Goal: Information Seeking & Learning: Learn about a topic

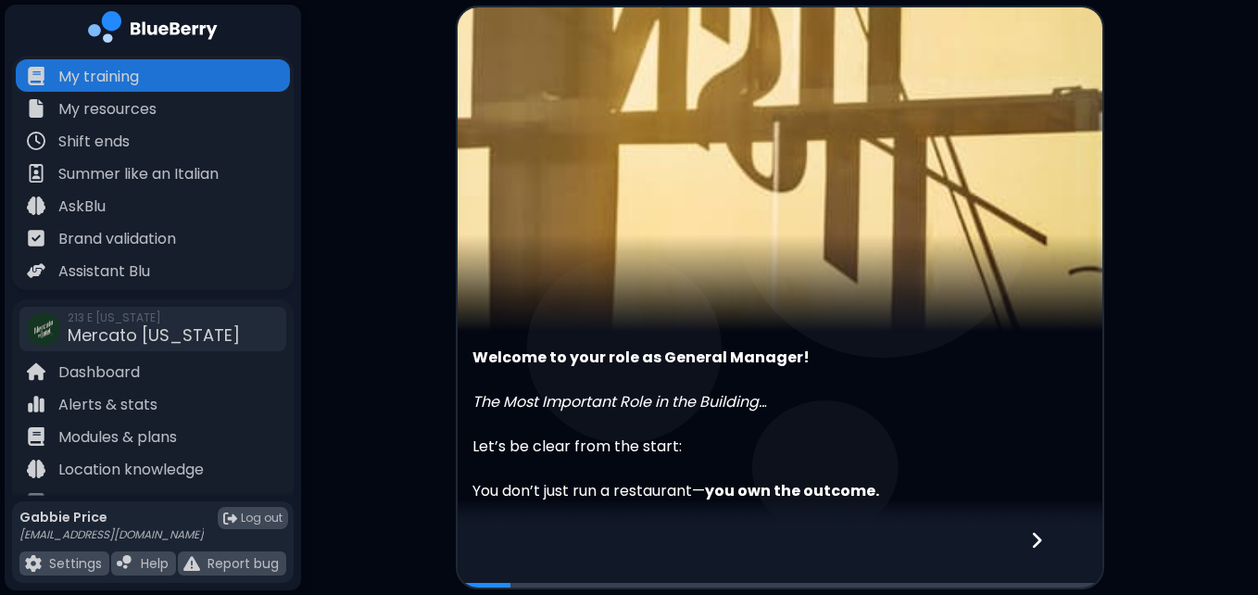
click at [1163, 312] on main "Welcome to your role as General Manager! The Most Important Role in the Buildin…" at bounding box center [629, 297] width 1258 height 595
click at [1031, 539] on icon at bounding box center [1036, 540] width 13 height 20
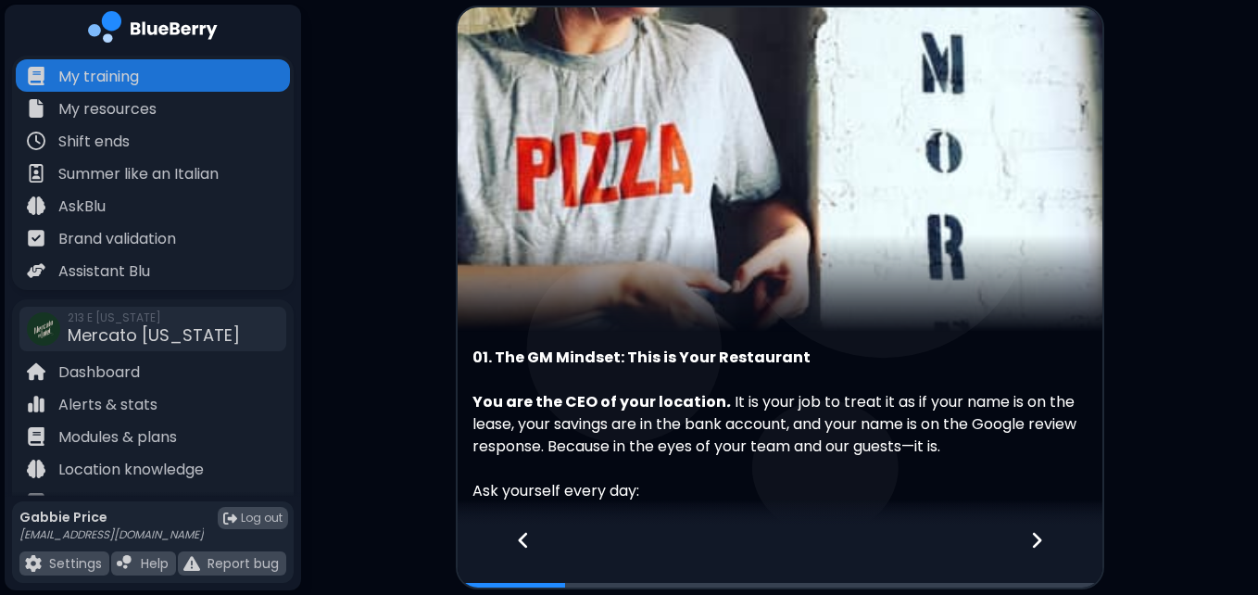
click at [1031, 539] on icon at bounding box center [1036, 540] width 13 height 20
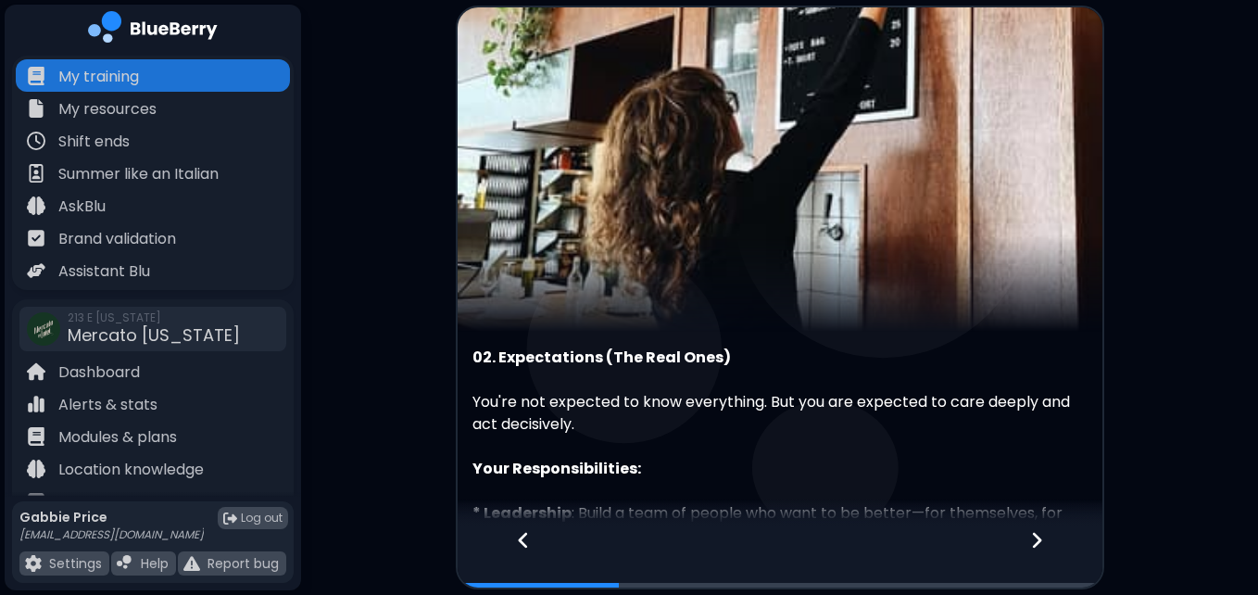
click at [993, 397] on div "You're not expected to know everything. But you are expected to care deeply and…" at bounding box center [780, 402] width 615 height 67
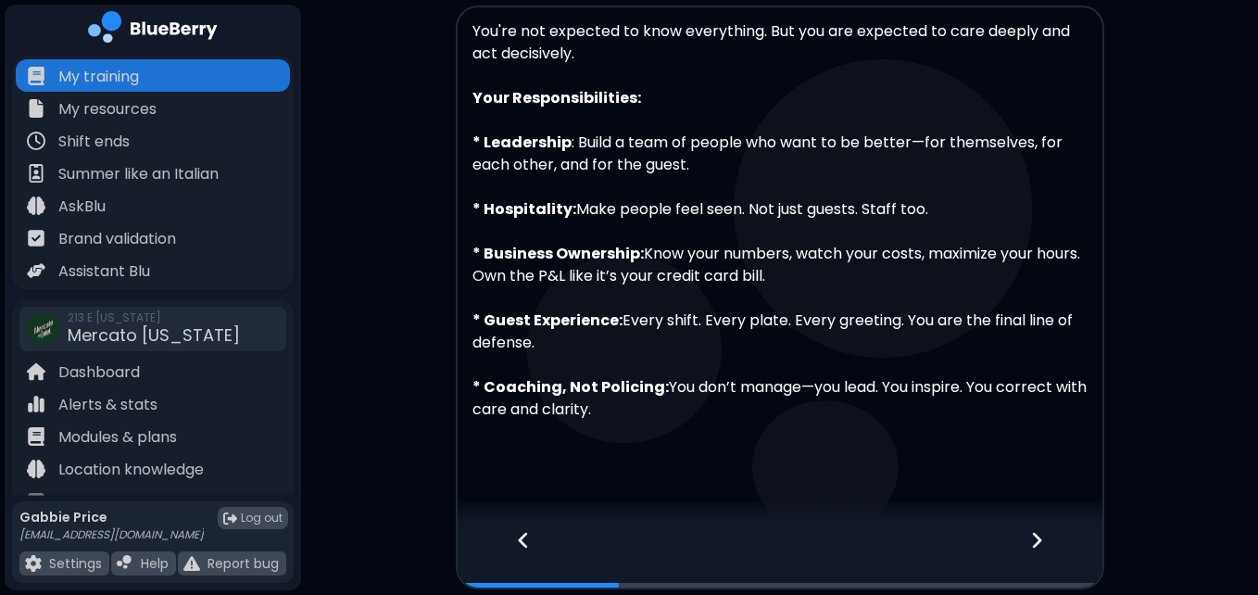
scroll to position [384, 0]
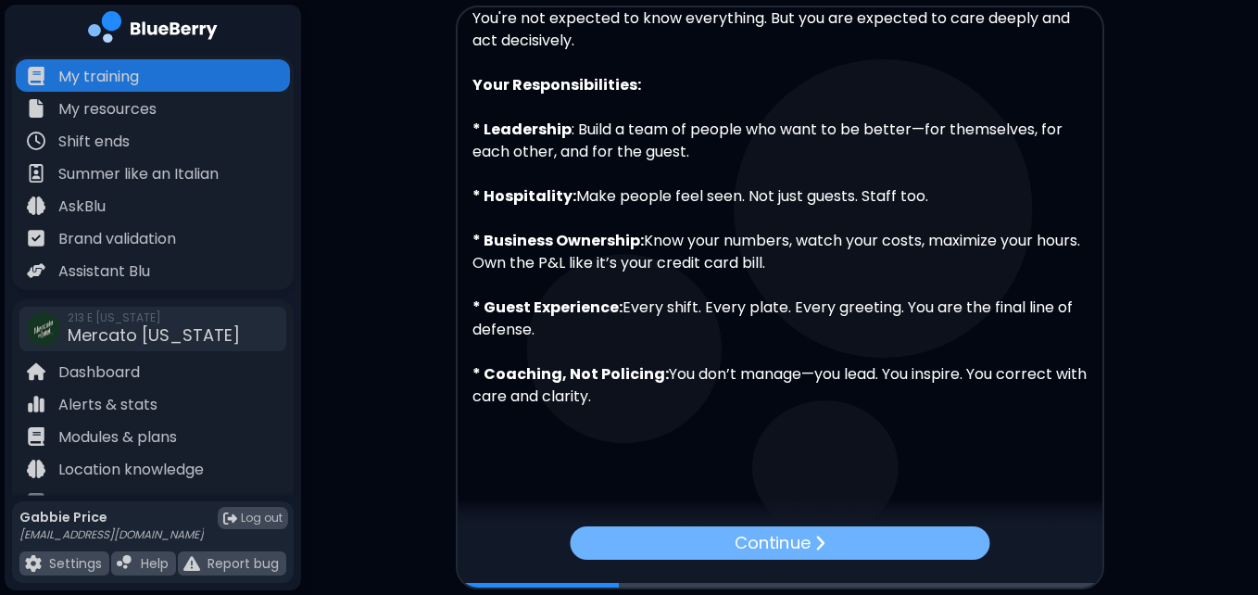
click at [809, 539] on p "Continue" at bounding box center [773, 542] width 76 height 26
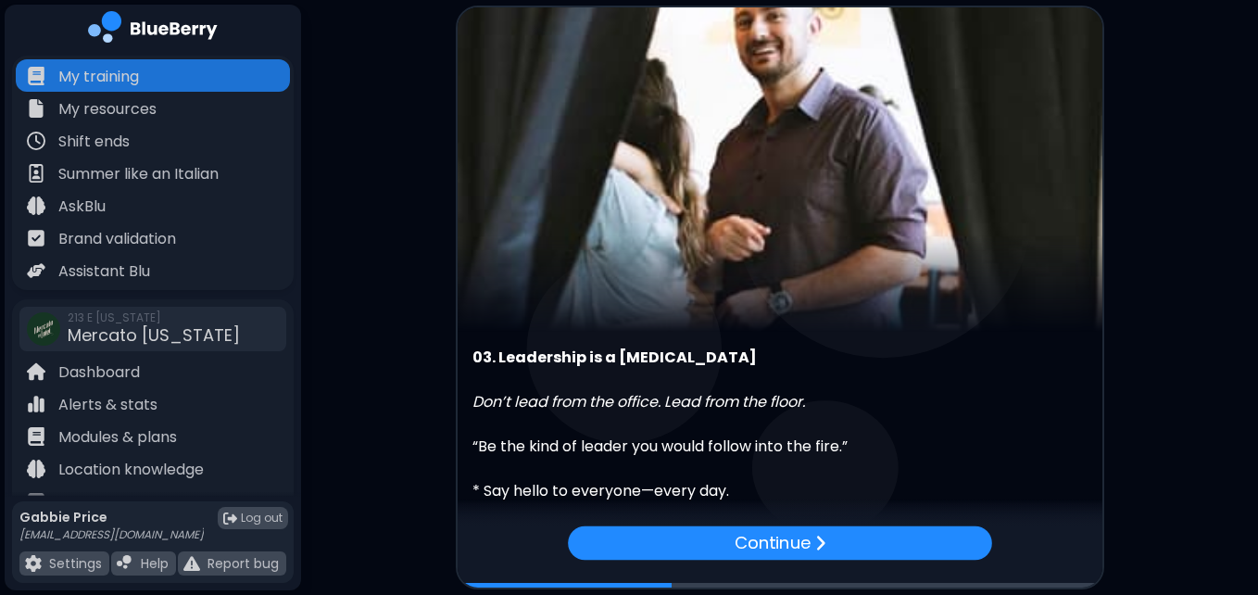
click at [1088, 411] on div "03. Leadership is a [MEDICAL_DATA] Don’t lead from the office. Lead from the fl…" at bounding box center [780, 545] width 645 height 397
click at [917, 414] on div "“Be the kind of leader you would follow into the fire.”" at bounding box center [780, 435] width 615 height 44
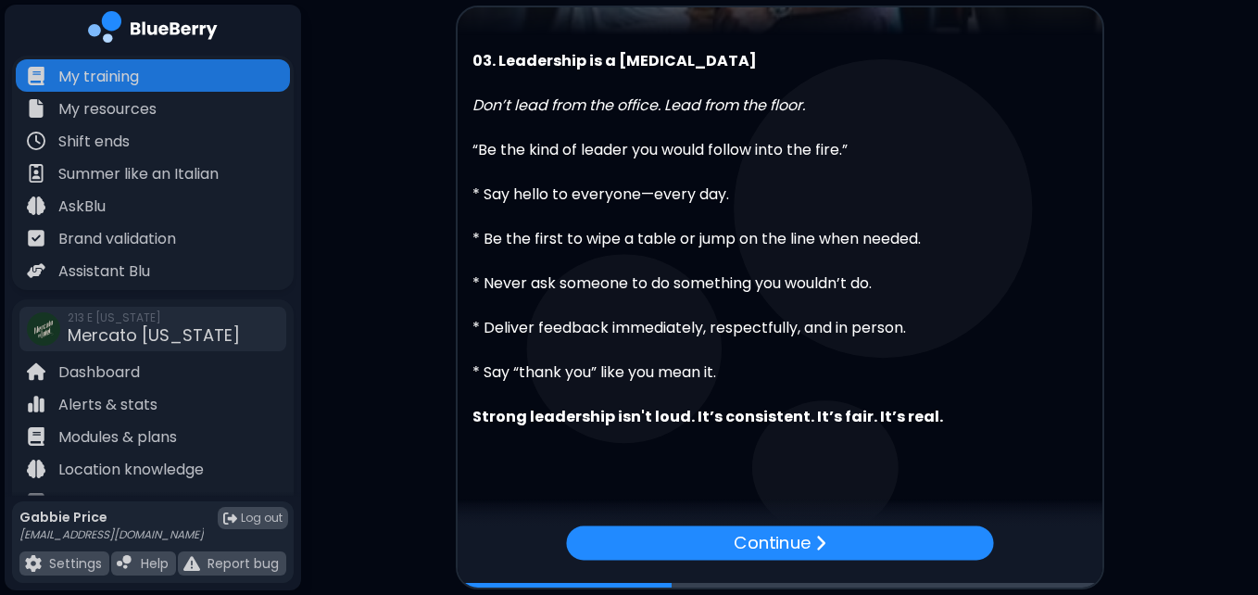
scroll to position [317, 0]
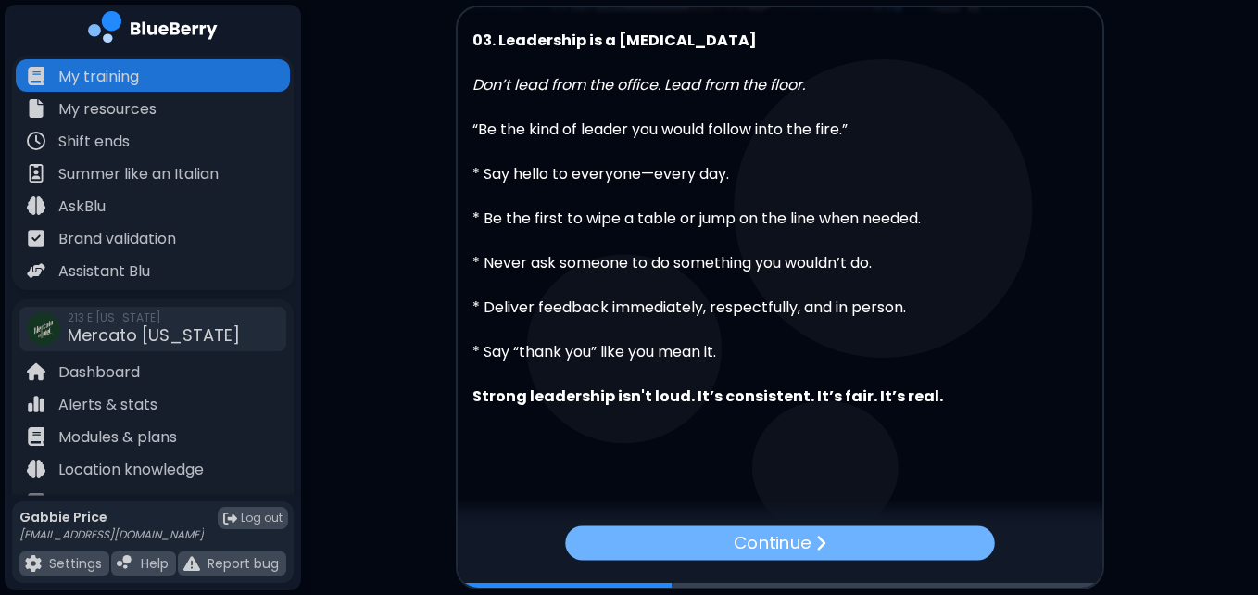
click at [874, 545] on div "Continue" at bounding box center [779, 542] width 429 height 34
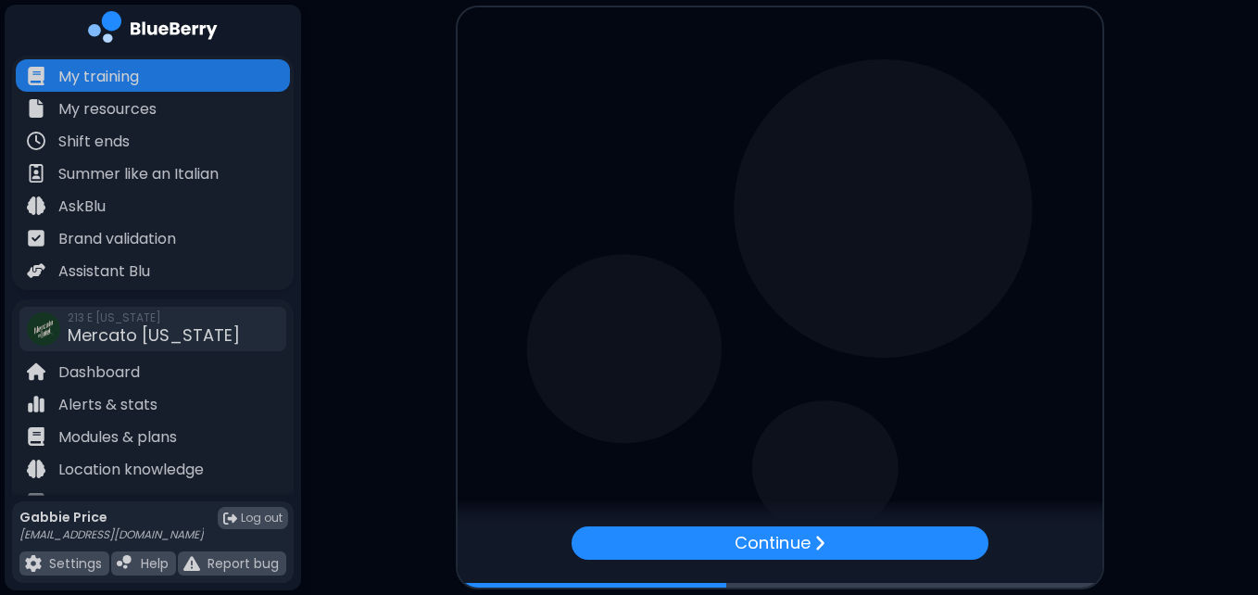
scroll to position [0, 0]
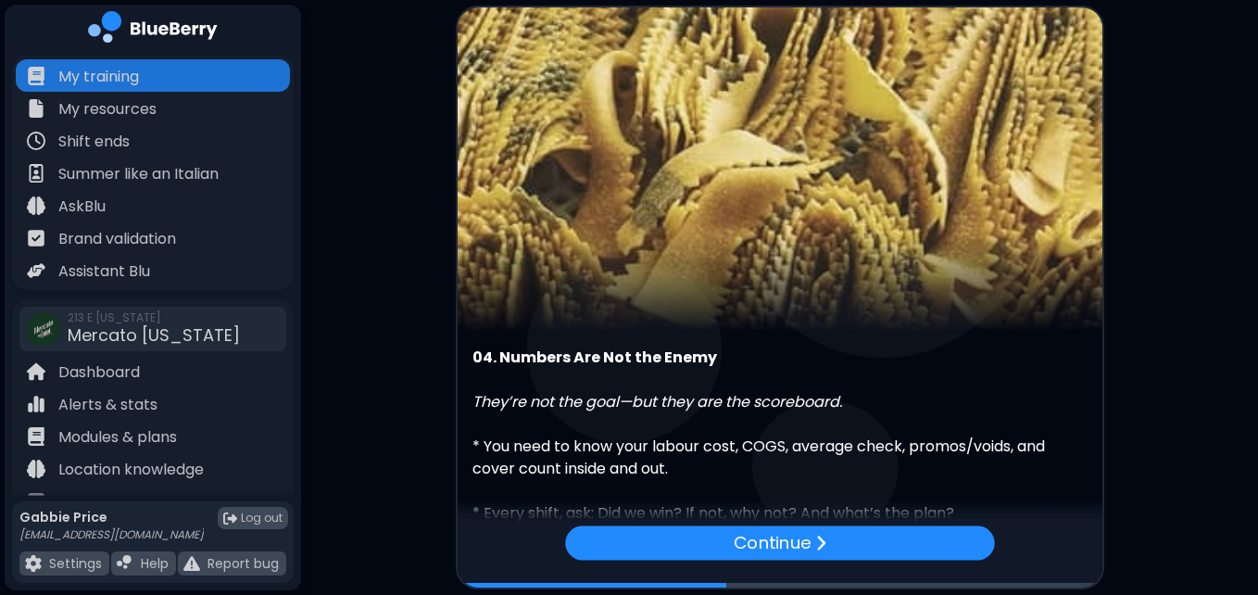
click at [890, 266] on img at bounding box center [780, 169] width 645 height 324
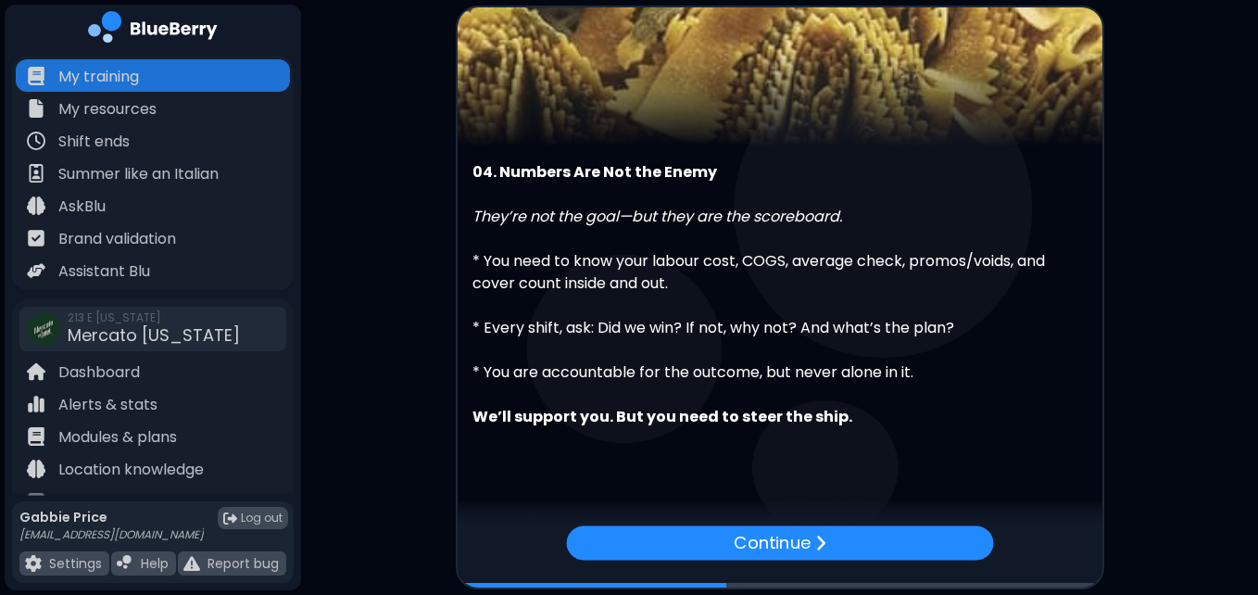
scroll to position [206, 0]
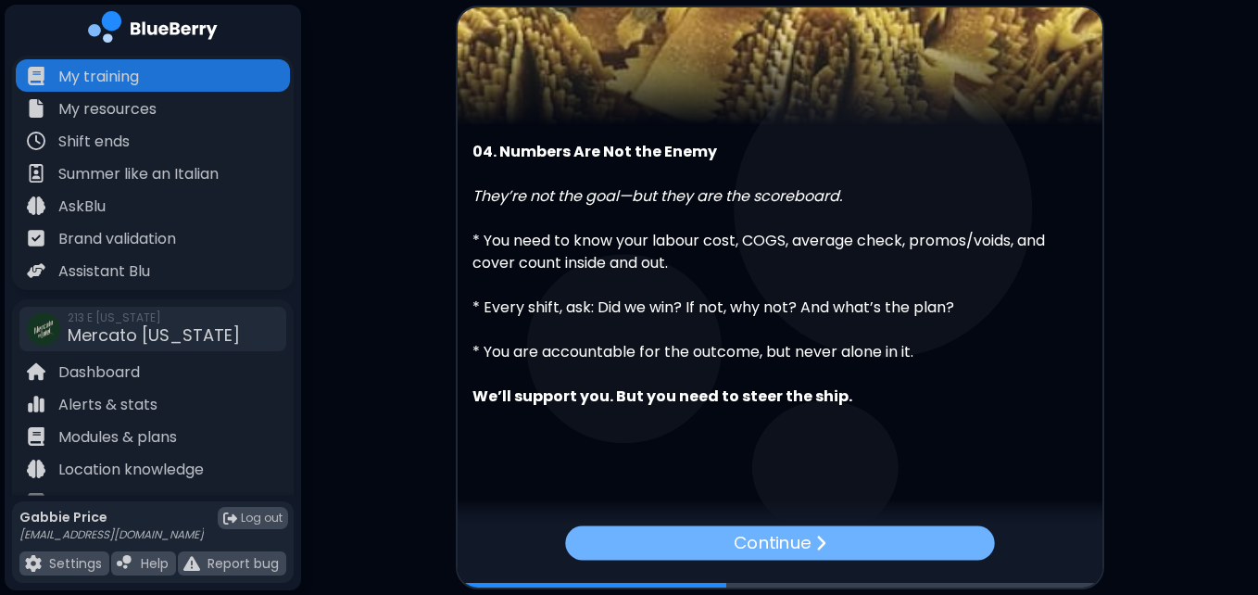
click at [772, 543] on p "Continue" at bounding box center [772, 542] width 77 height 27
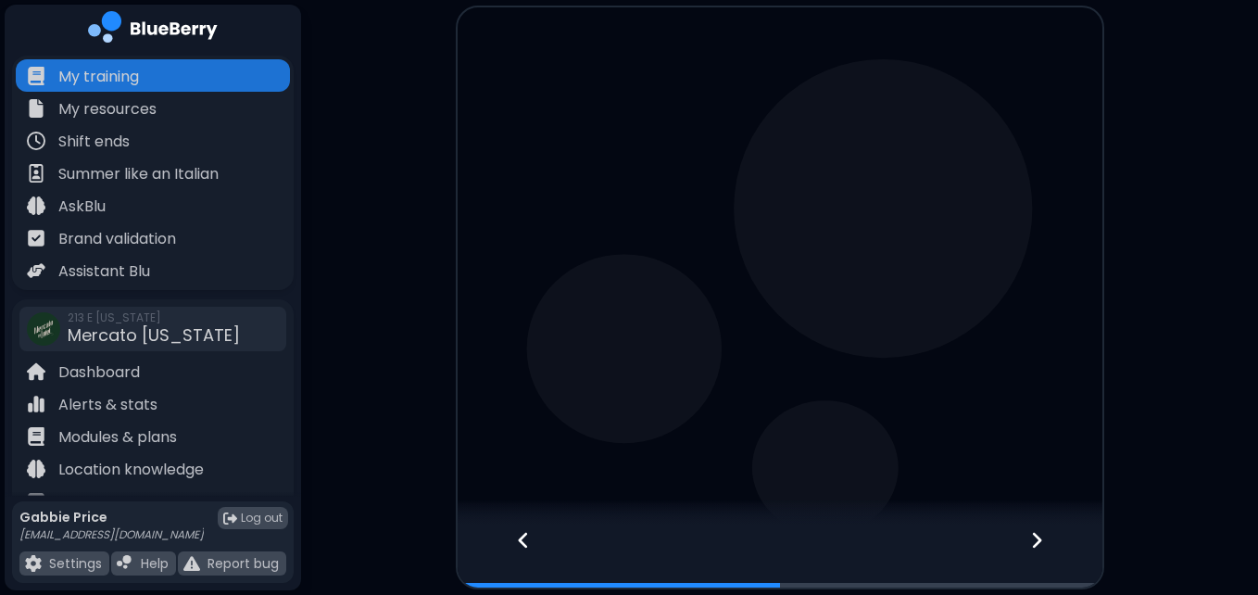
scroll to position [0, 0]
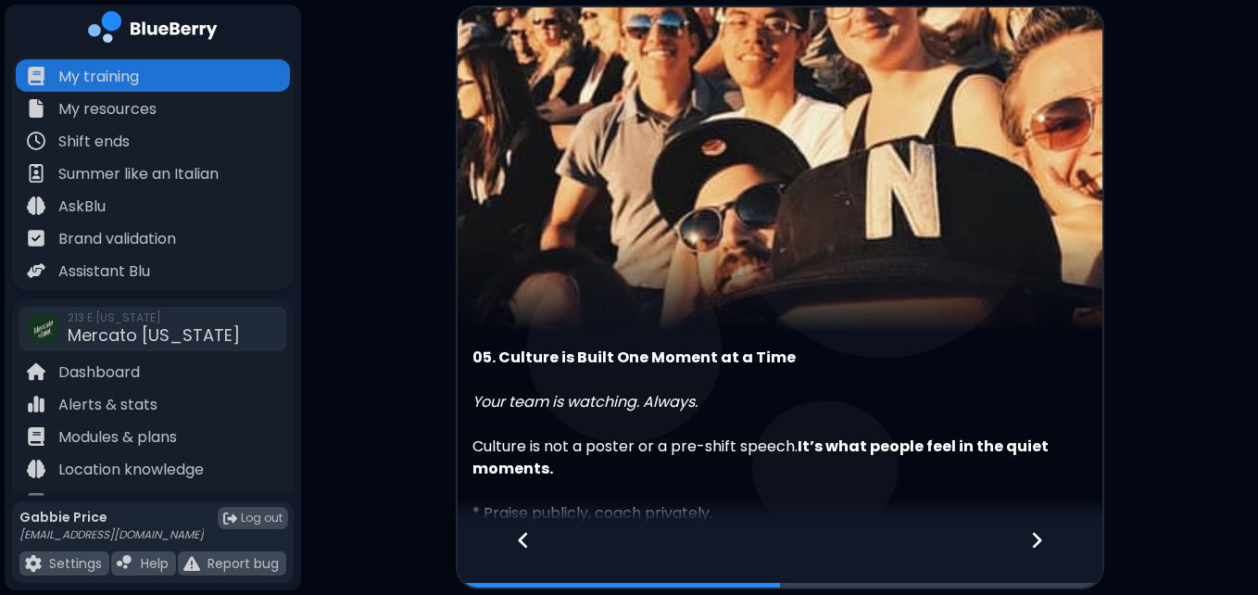
click at [901, 346] on div "05. Culture is Built One Moment at a Time Your team is watching. Always. Cultur…" at bounding box center [780, 392] width 645 height 771
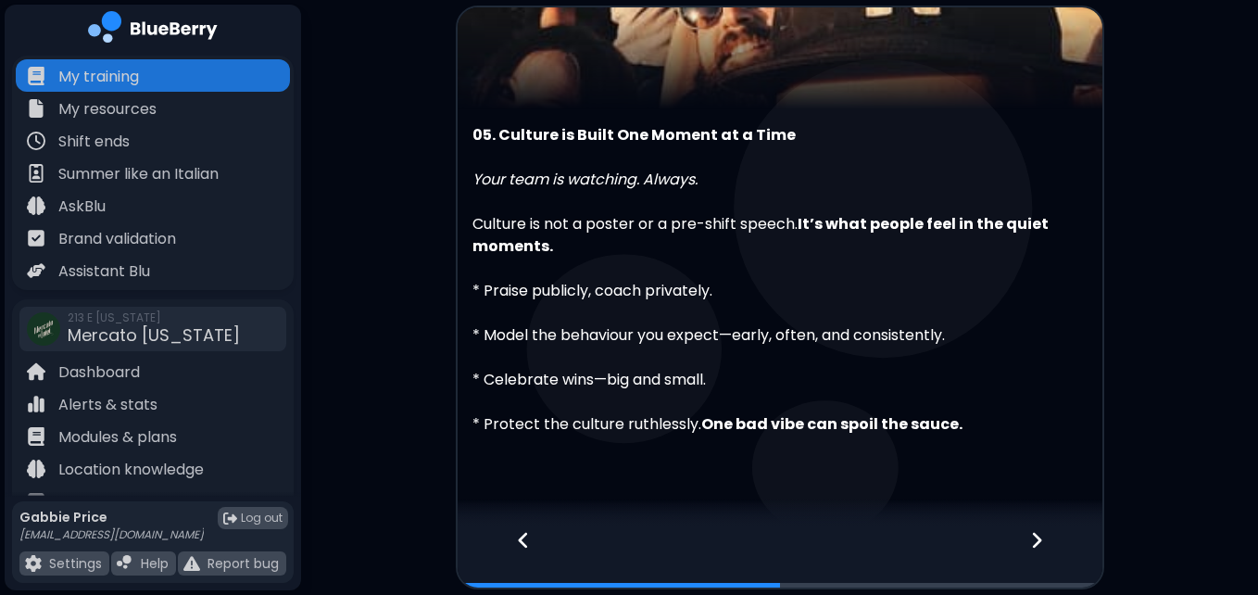
scroll to position [250, 0]
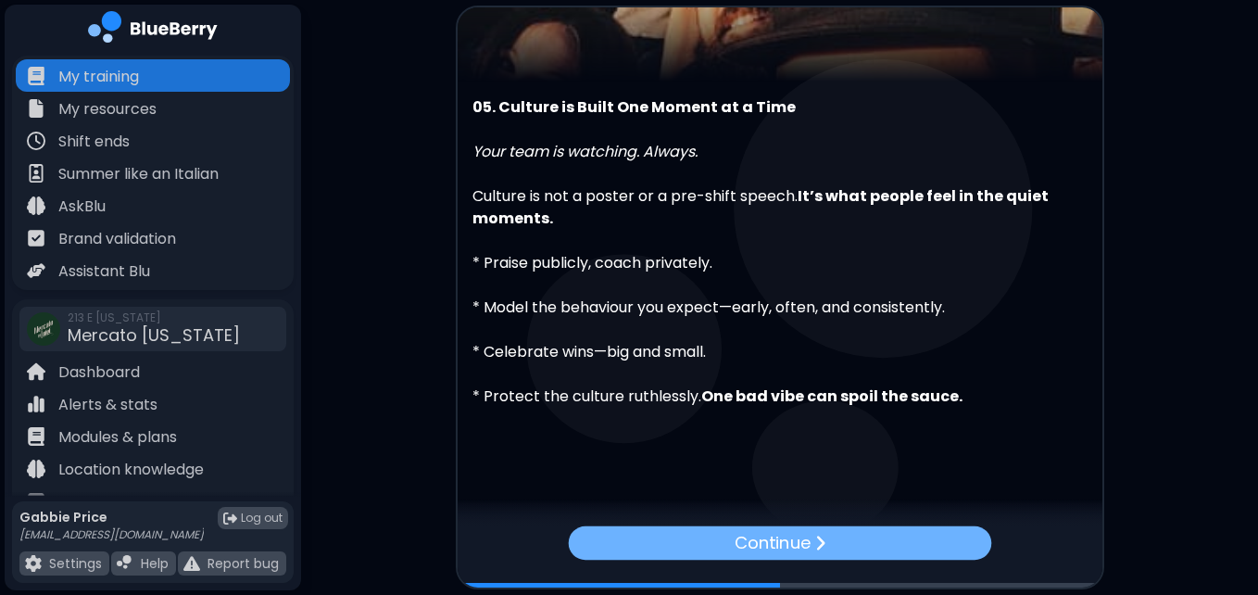
click at [820, 539] on img at bounding box center [820, 543] width 11 height 18
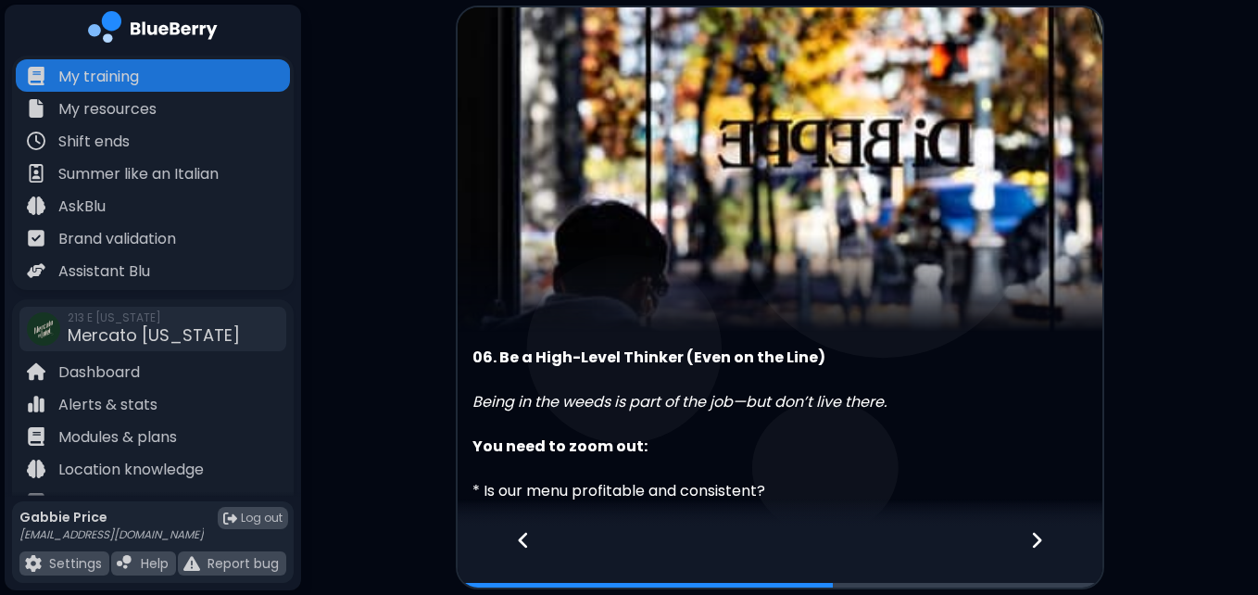
click at [946, 436] on div "You need to zoom out:" at bounding box center [780, 435] width 615 height 44
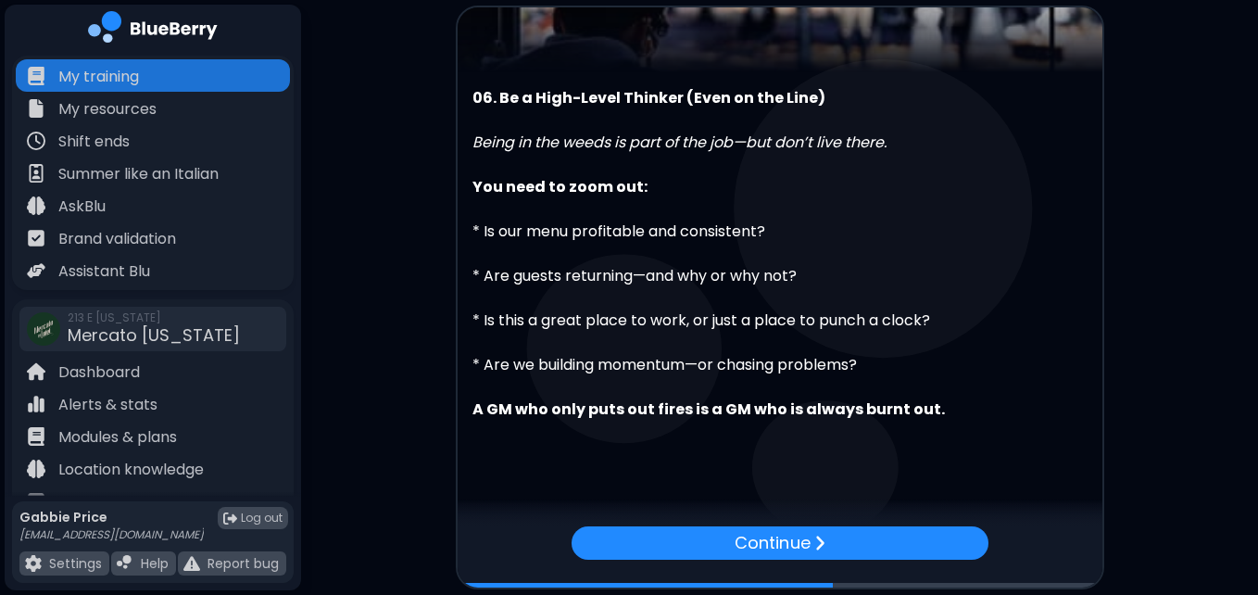
scroll to position [272, 0]
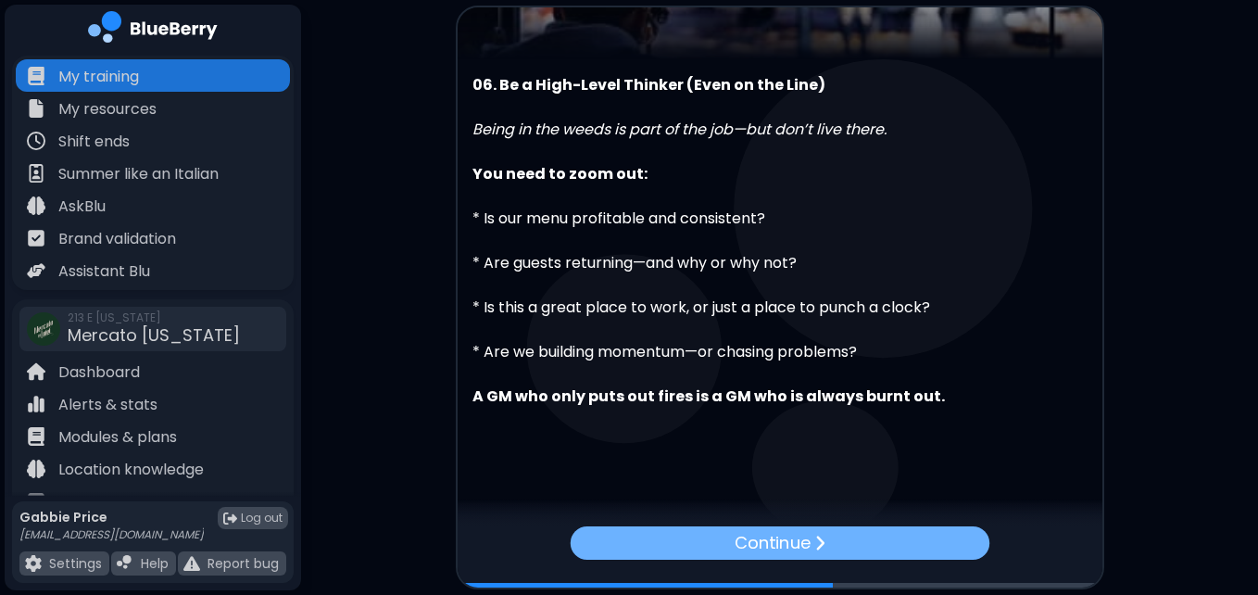
click at [861, 549] on div "Continue" at bounding box center [779, 541] width 419 height 33
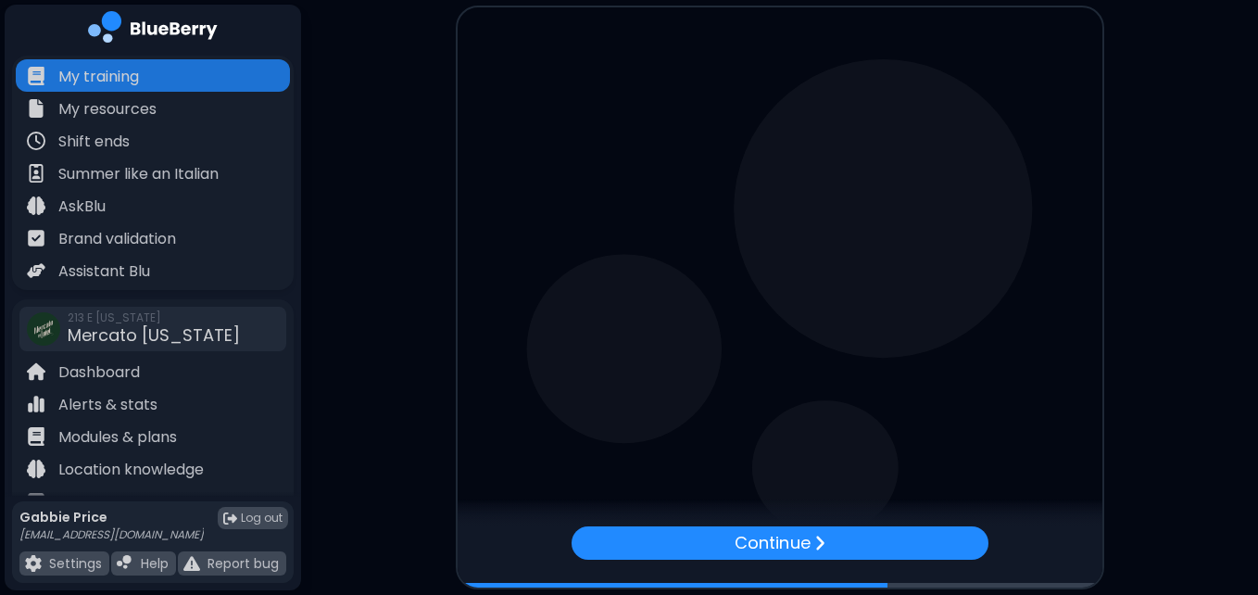
scroll to position [0, 0]
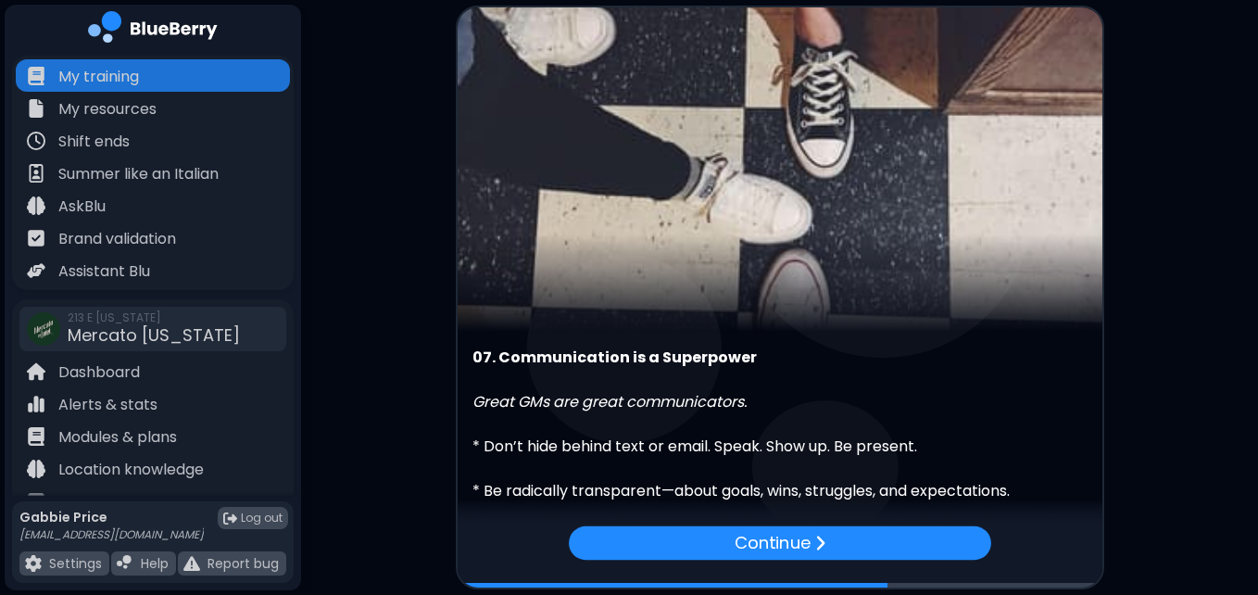
click at [880, 377] on div "Great GMs are great communicators." at bounding box center [780, 391] width 615 height 44
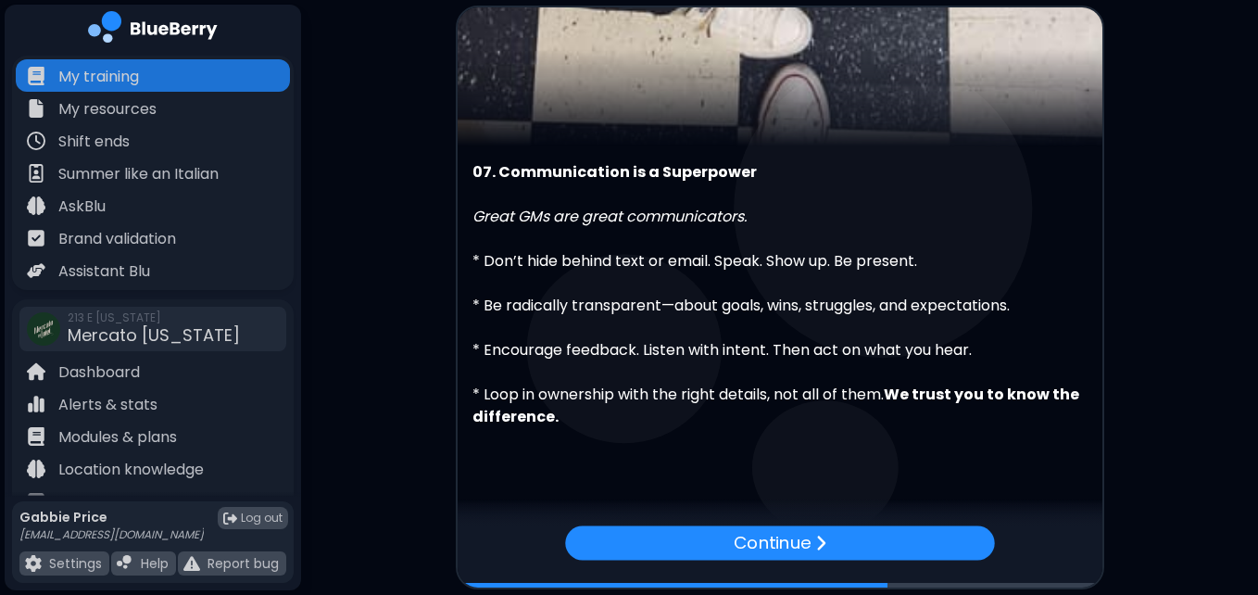
scroll to position [206, 0]
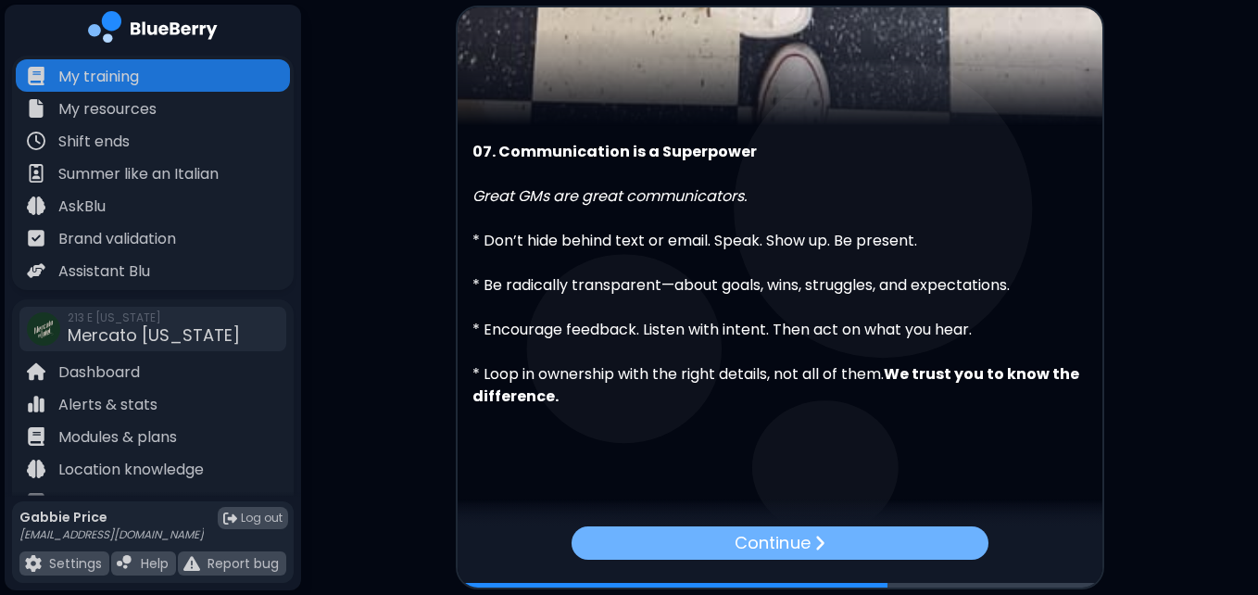
click at [763, 542] on p "Continue" at bounding box center [772, 543] width 75 height 26
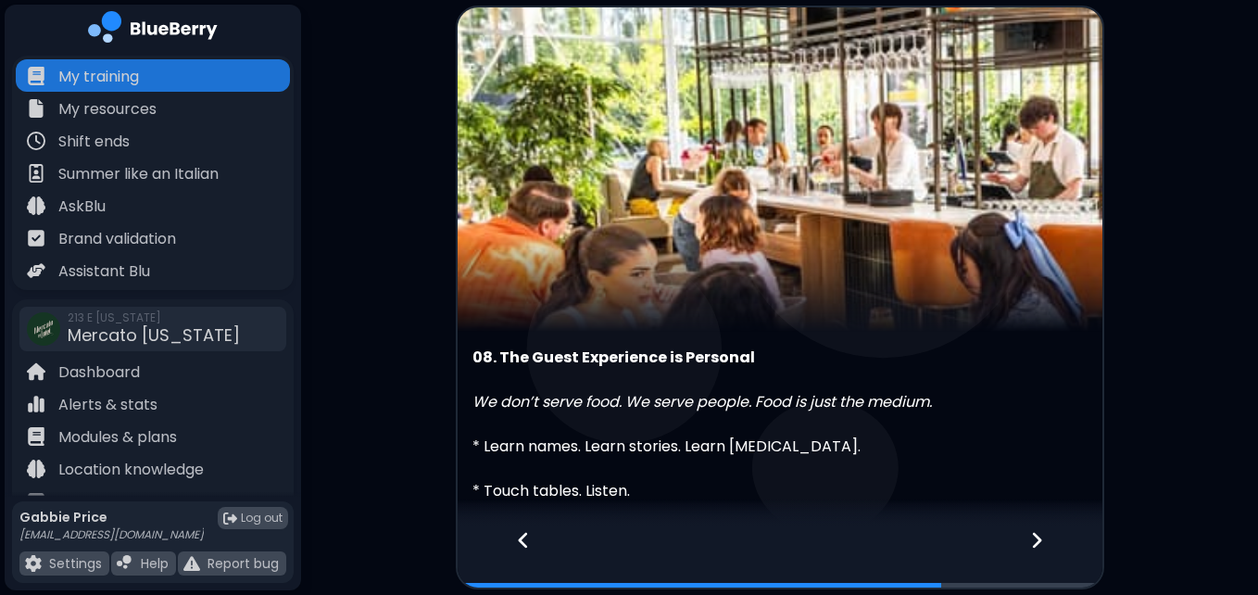
click at [1053, 315] on img at bounding box center [780, 169] width 645 height 324
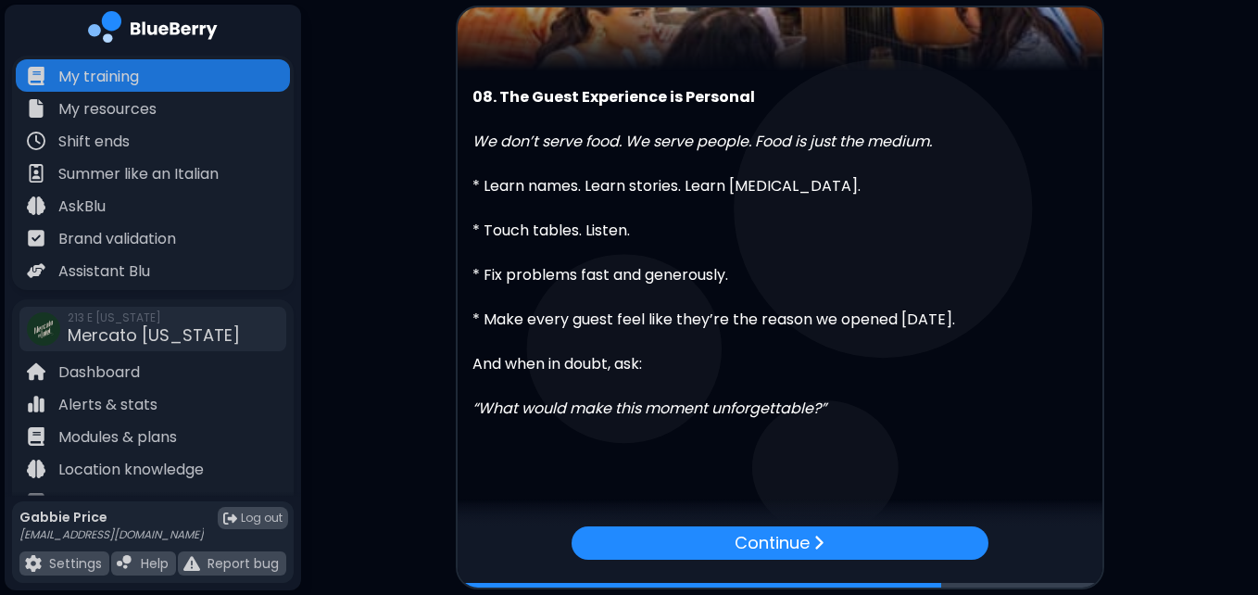
scroll to position [272, 0]
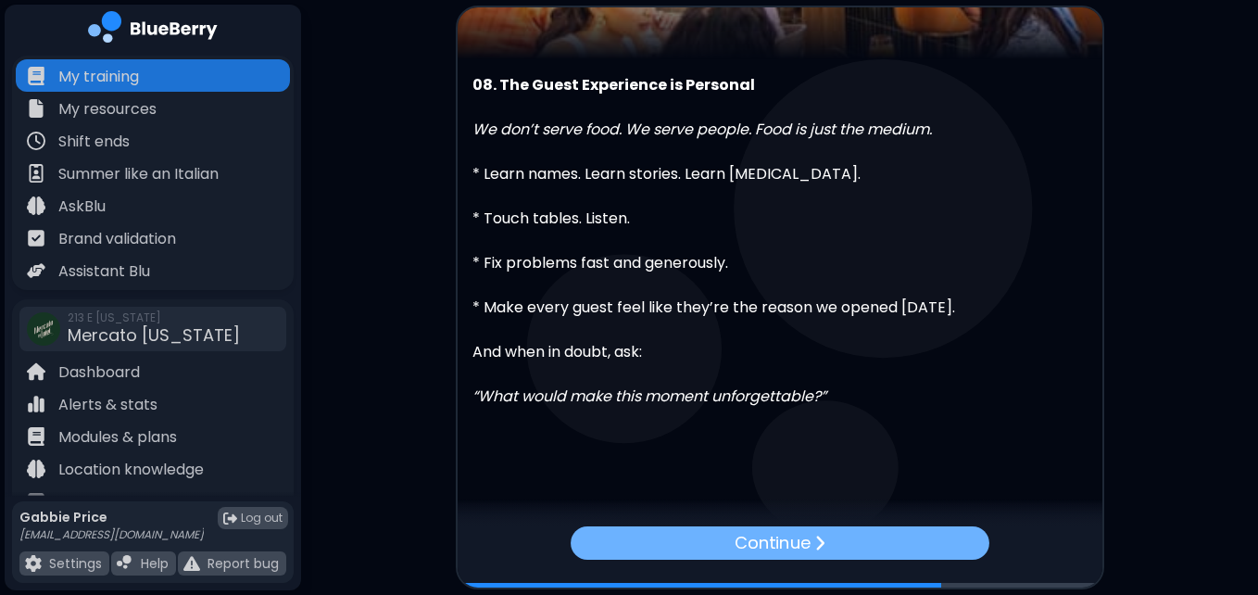
click at [789, 537] on p "Continue" at bounding box center [772, 543] width 75 height 26
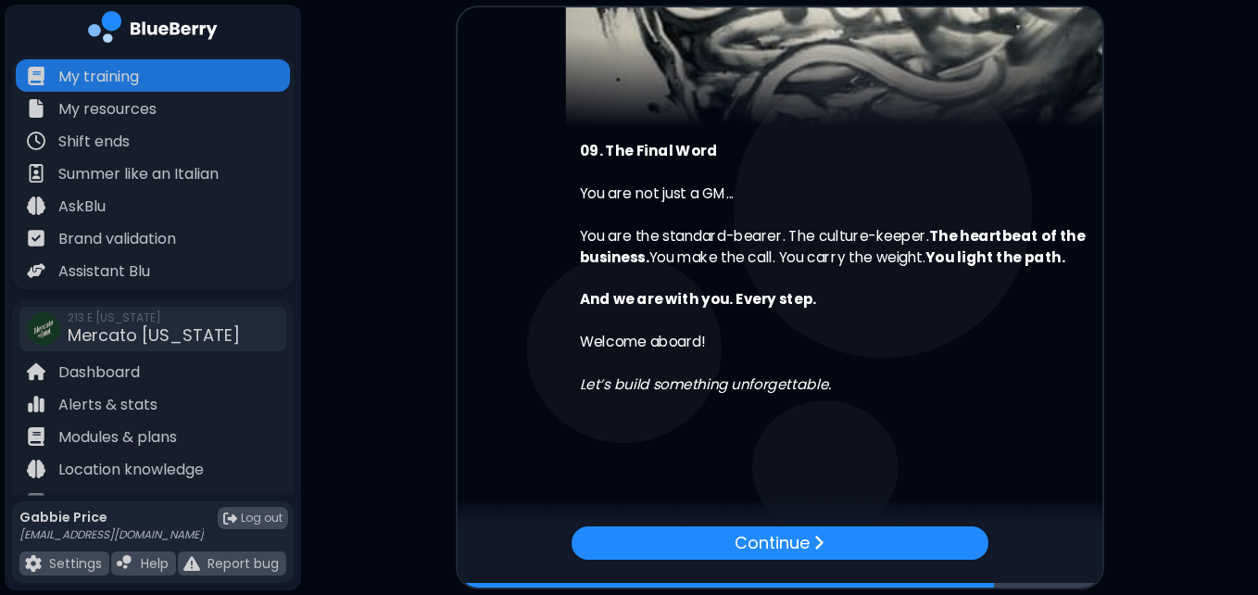
scroll to position [0, 0]
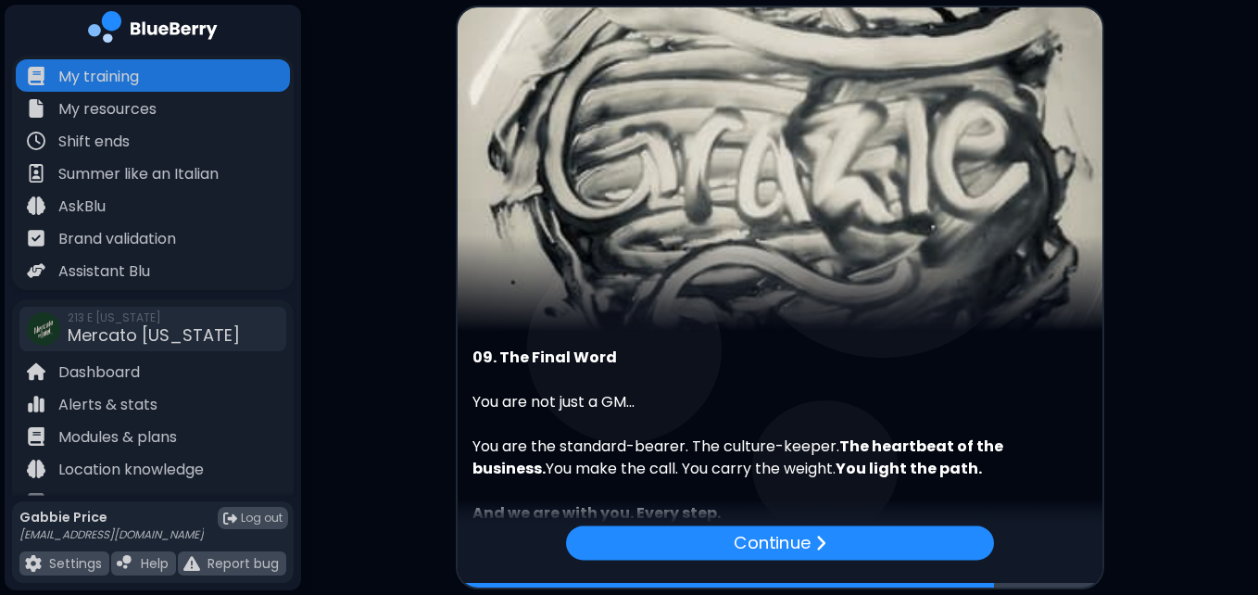
click at [951, 298] on img at bounding box center [780, 169] width 645 height 324
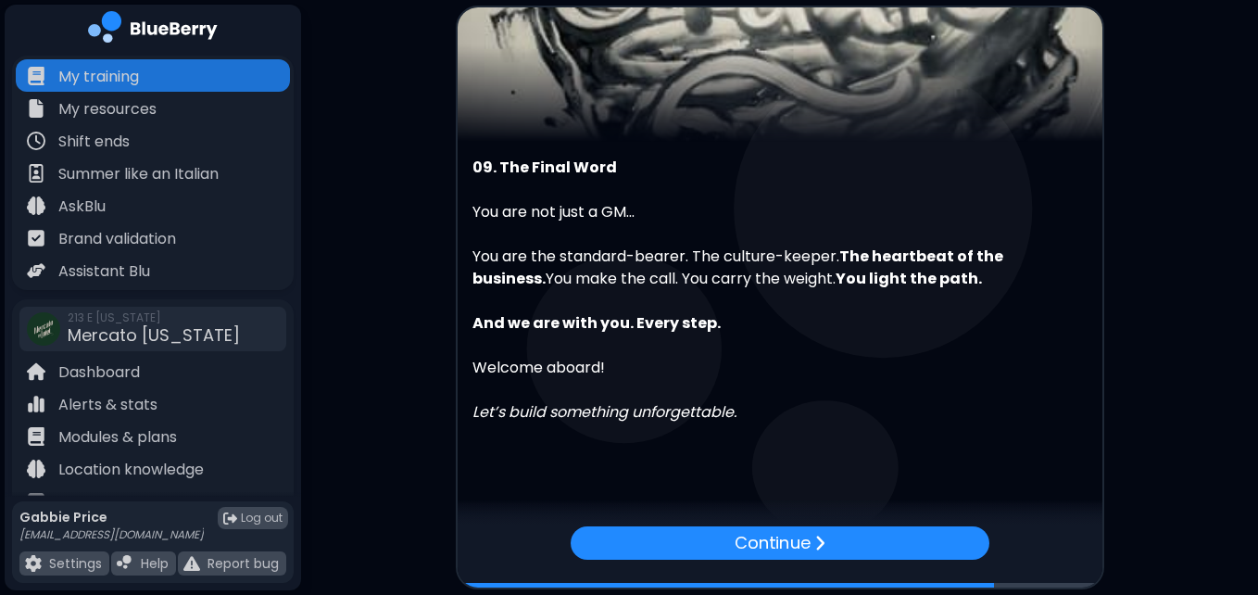
scroll to position [206, 0]
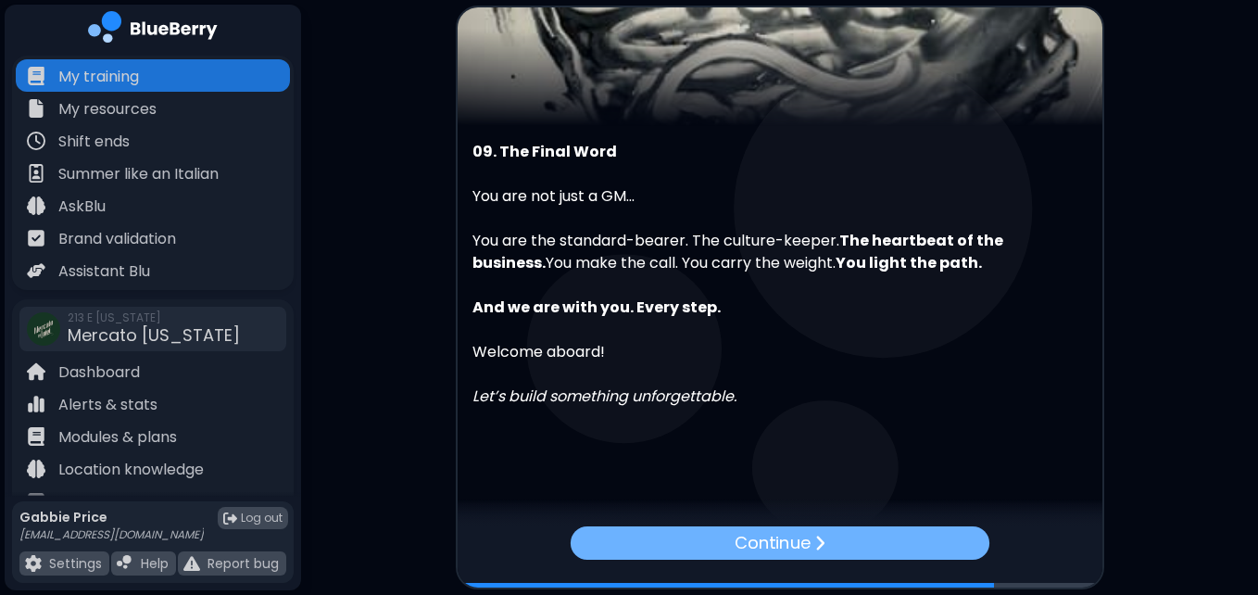
click at [741, 548] on p "Continue" at bounding box center [772, 543] width 75 height 26
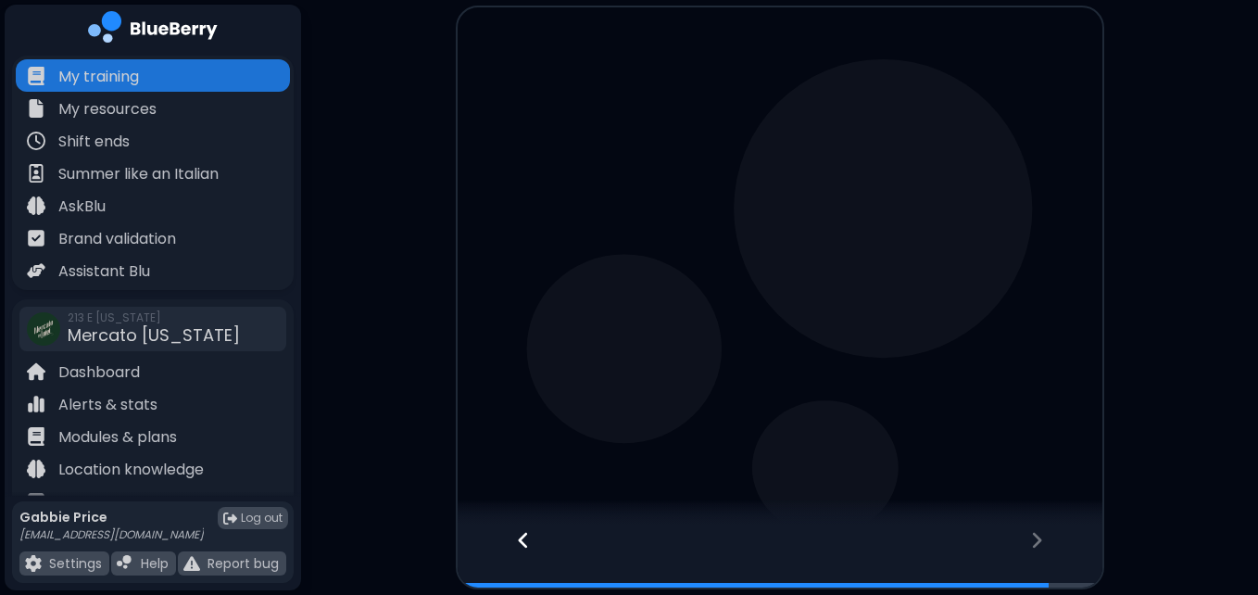
scroll to position [0, 0]
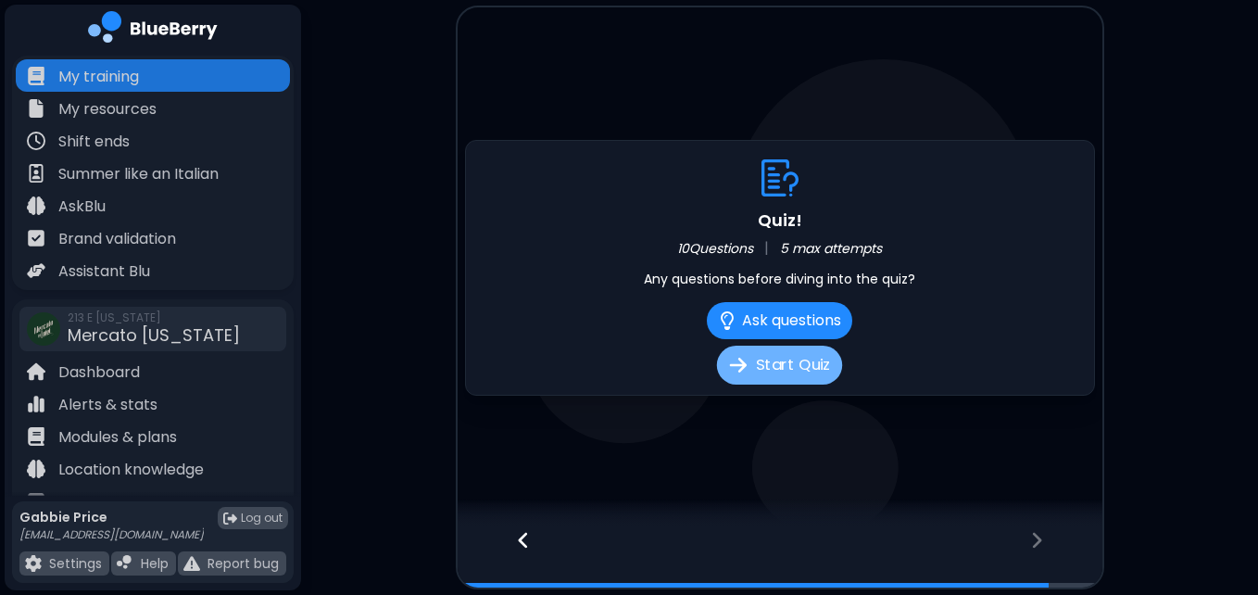
click at [786, 361] on button "Start Quiz" at bounding box center [779, 365] width 125 height 39
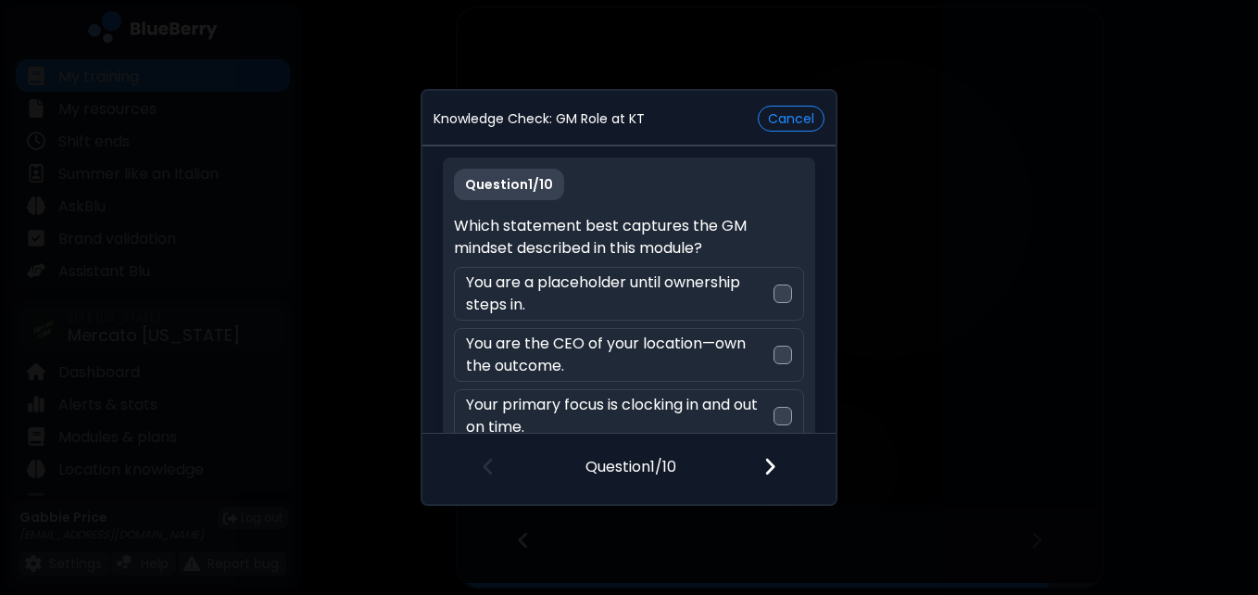
click at [755, 205] on div "Question 1 / 10 Which statement best captures the GM mindset described in this …" at bounding box center [629, 329] width 372 height 343
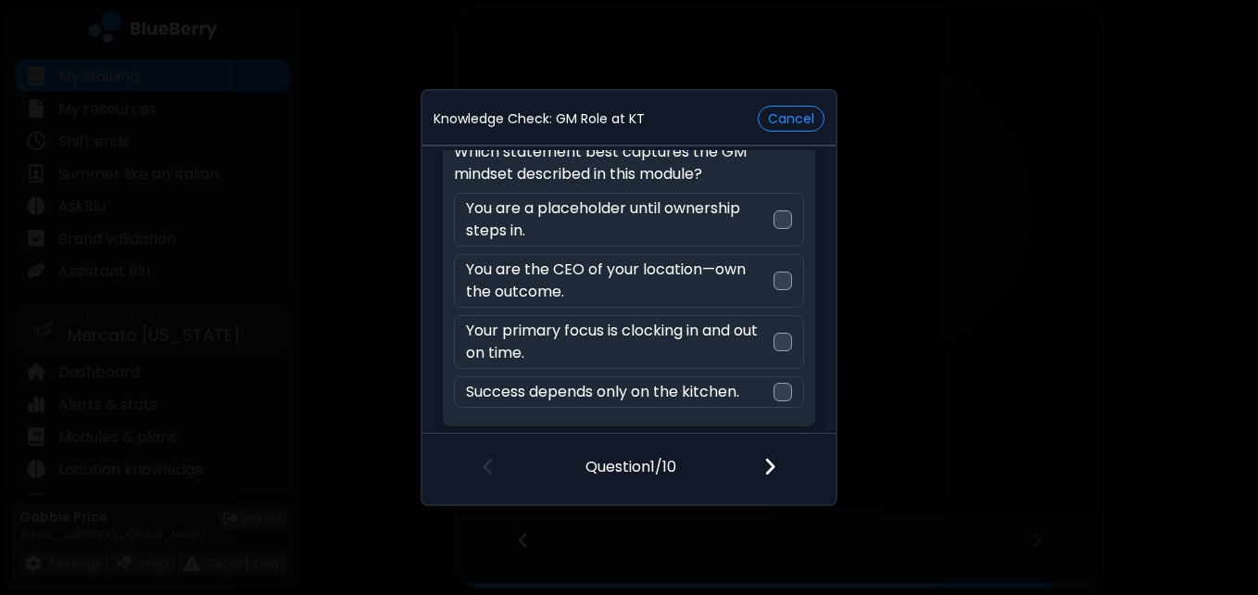
scroll to position [76, 0]
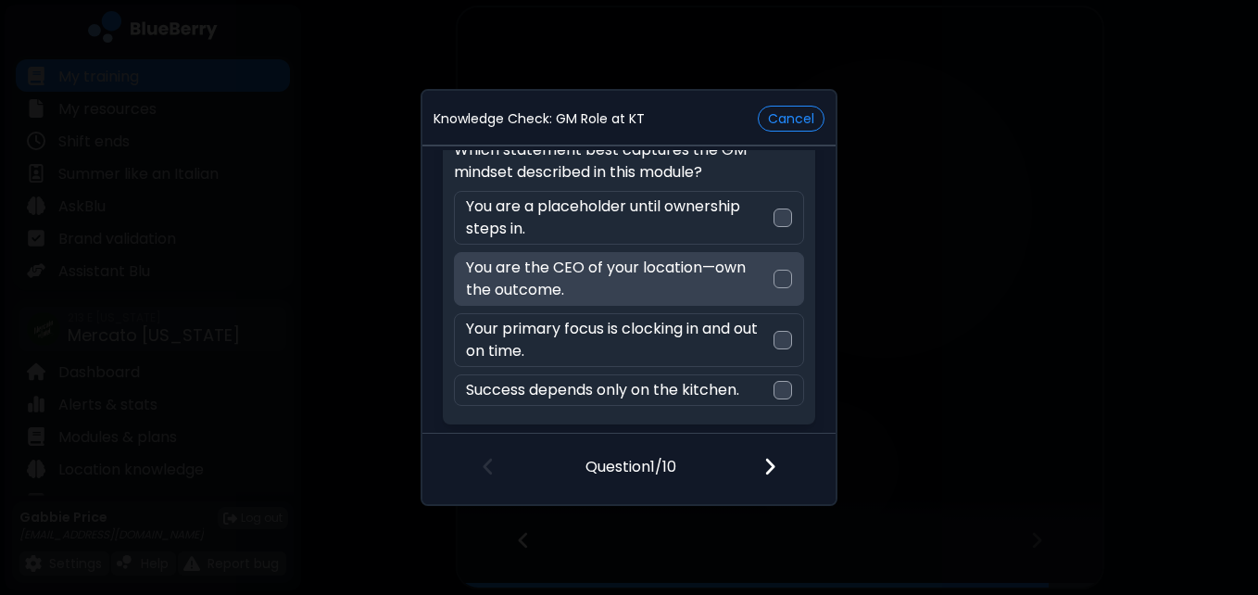
click at [781, 281] on div at bounding box center [783, 279] width 19 height 19
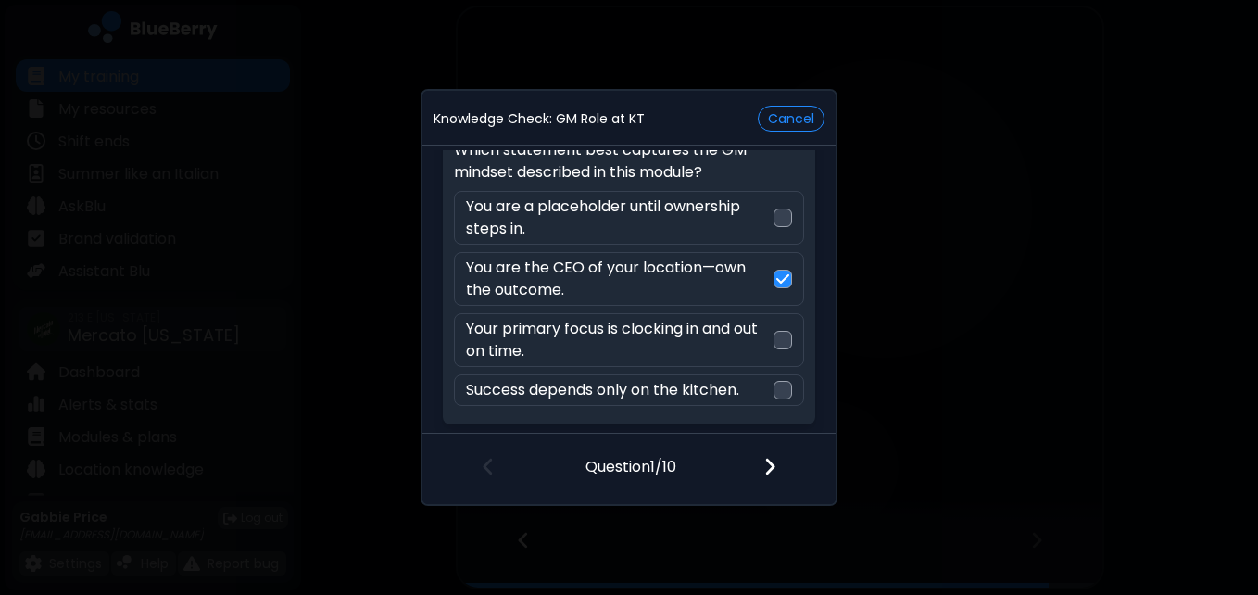
click at [765, 475] on img at bounding box center [770, 466] width 13 height 20
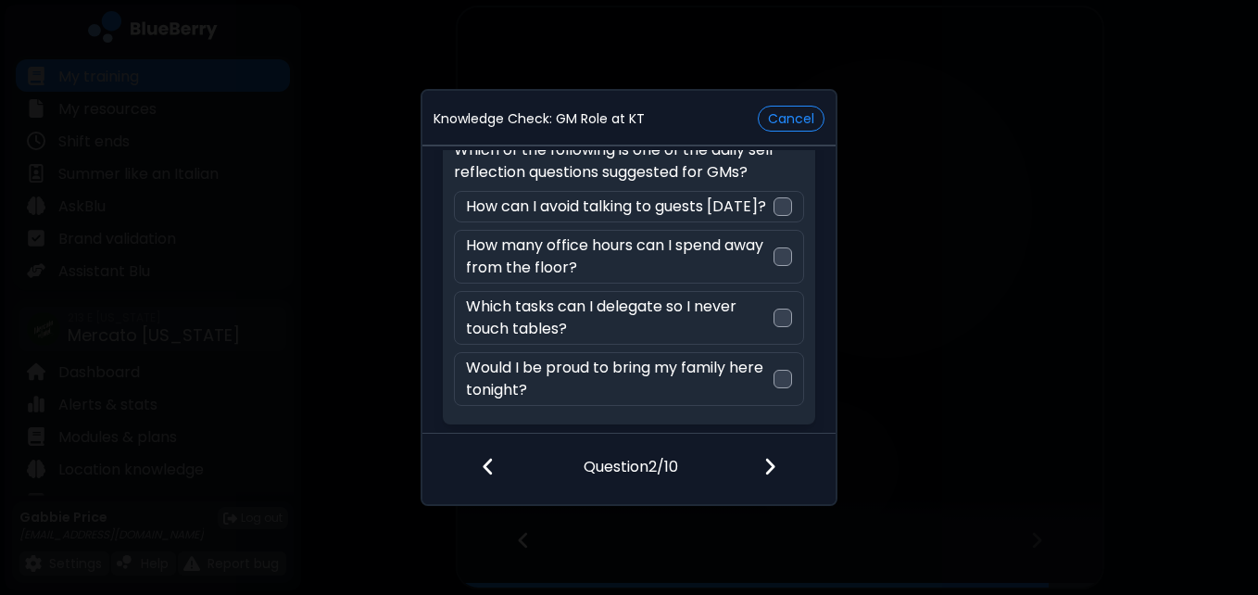
click at [916, 279] on div "Knowledge Check: GM Role at KT Cancel Question 2 / 10 Which of the following is…" at bounding box center [629, 297] width 1258 height 595
click at [785, 170] on p "Which of the following is one of the daily self-reflection questions suggested …" at bounding box center [628, 161] width 349 height 44
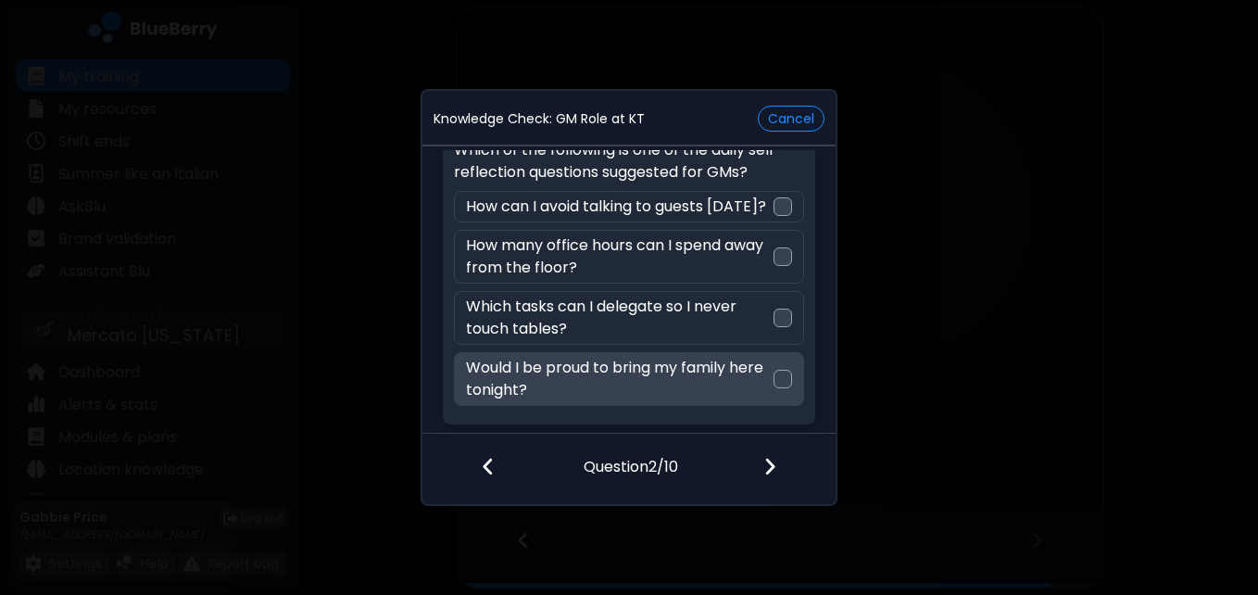
click at [777, 380] on div at bounding box center [783, 379] width 19 height 19
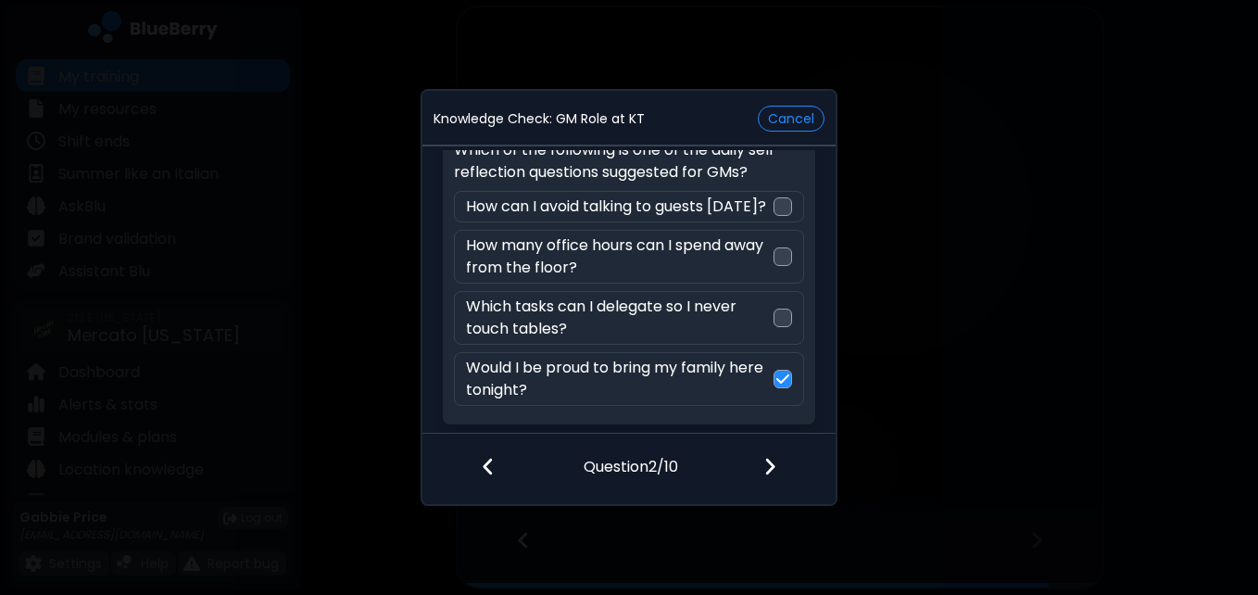
click at [772, 468] on img at bounding box center [770, 466] width 13 height 20
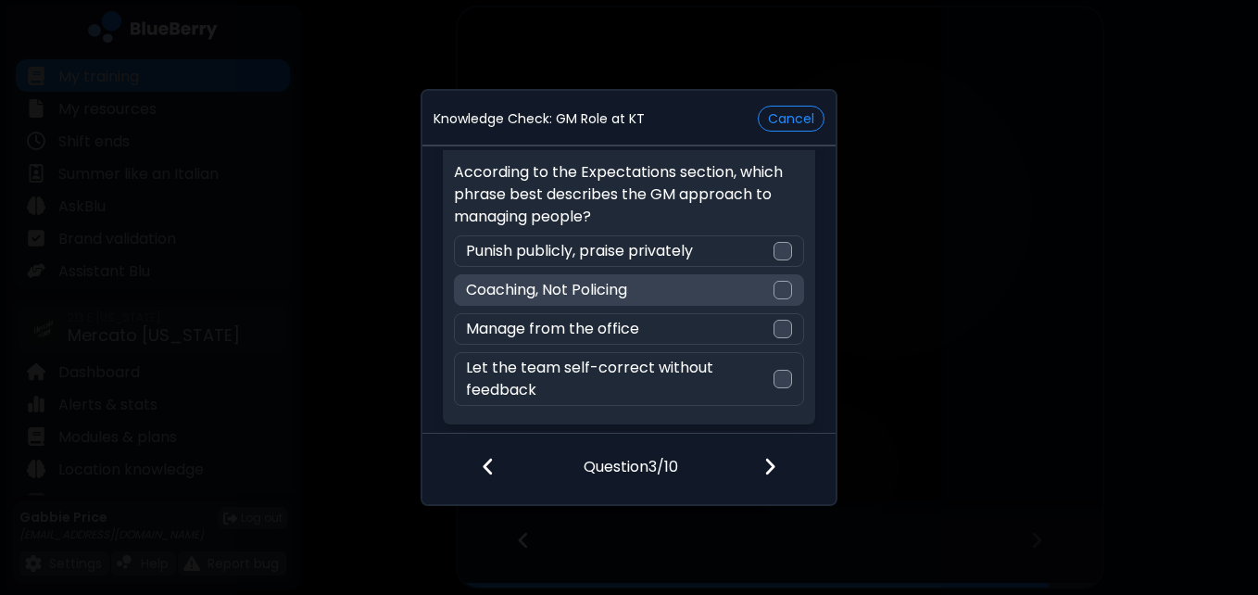
click at [781, 284] on div at bounding box center [783, 290] width 19 height 19
click at [770, 475] on img at bounding box center [770, 466] width 13 height 20
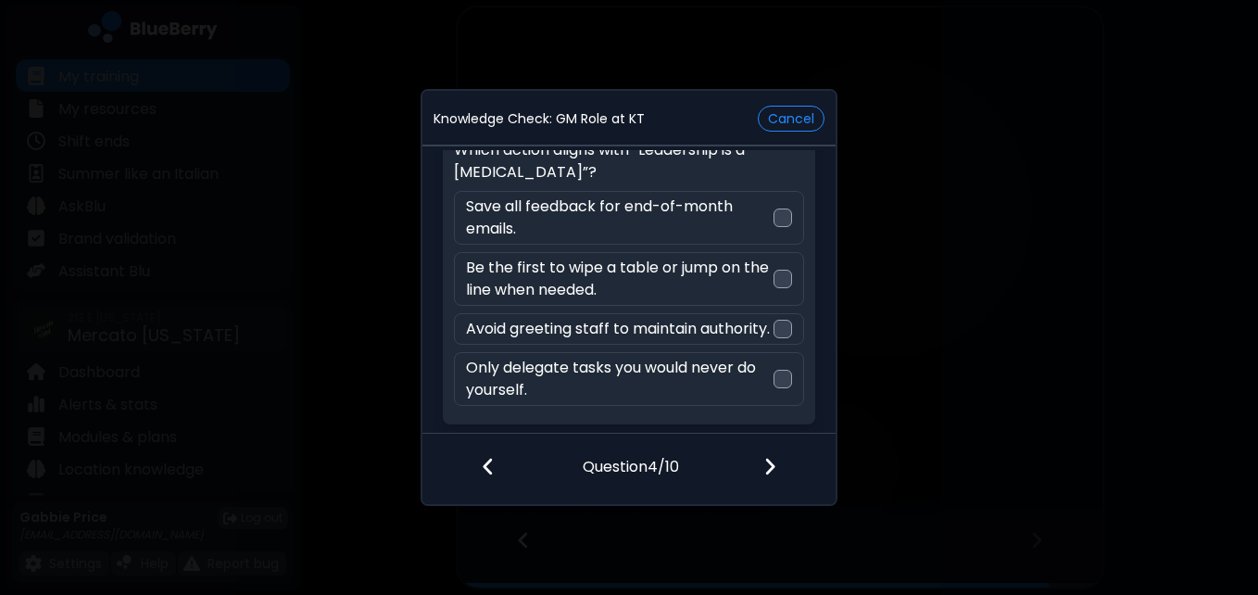
scroll to position [97, 0]
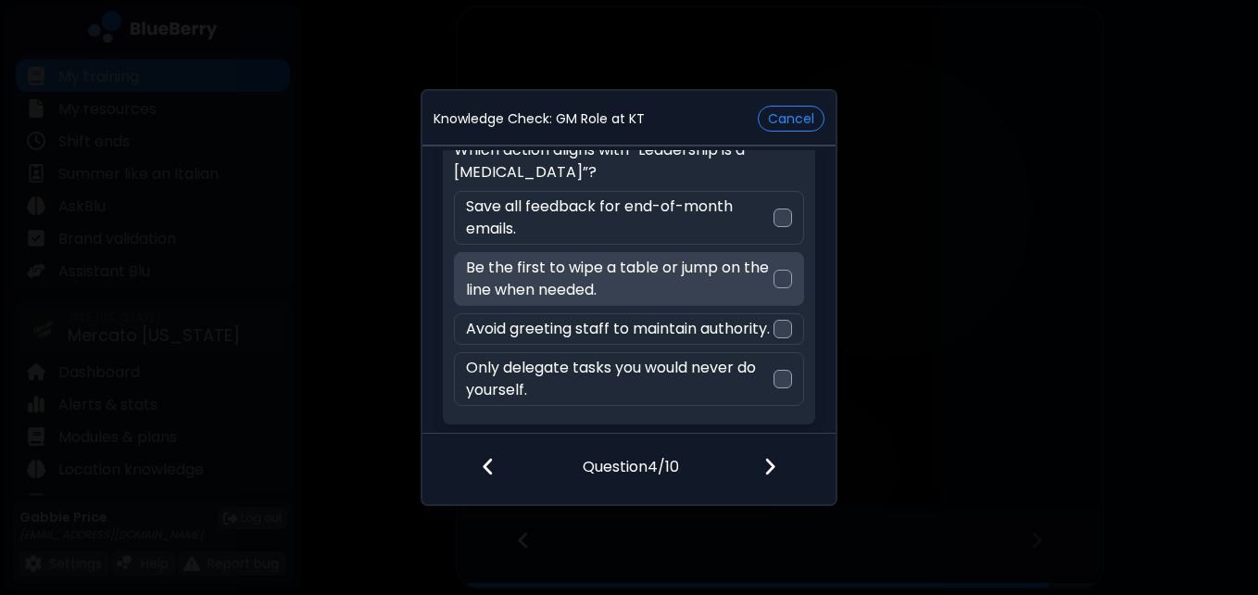
click at [776, 270] on div at bounding box center [783, 279] width 19 height 19
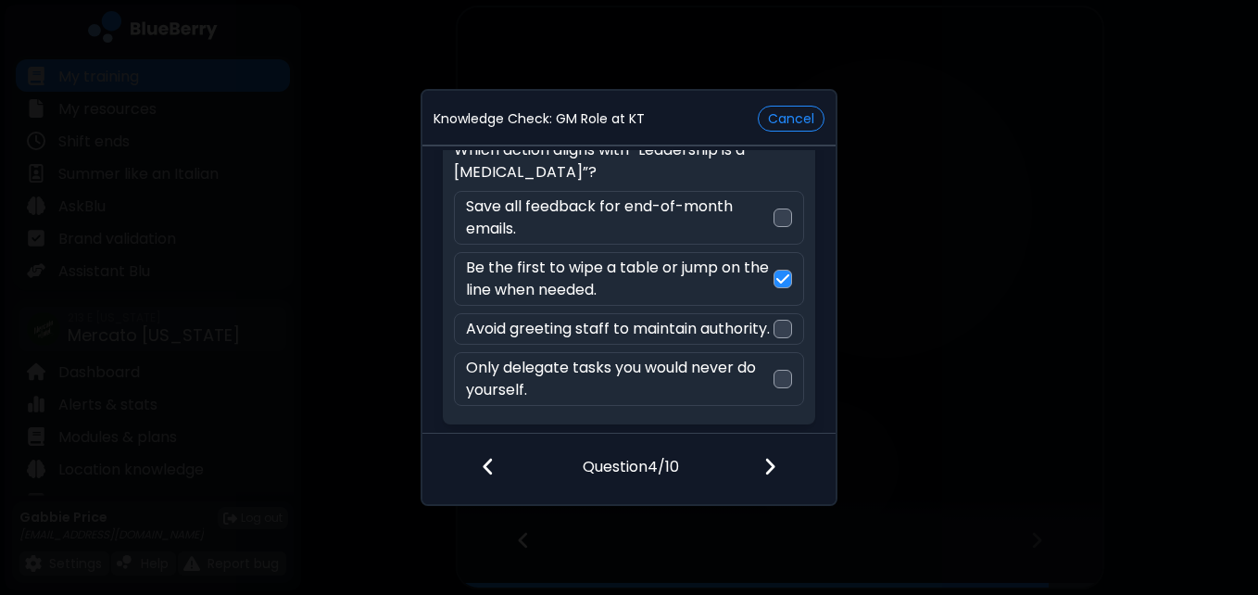
click at [770, 474] on img at bounding box center [770, 466] width 13 height 20
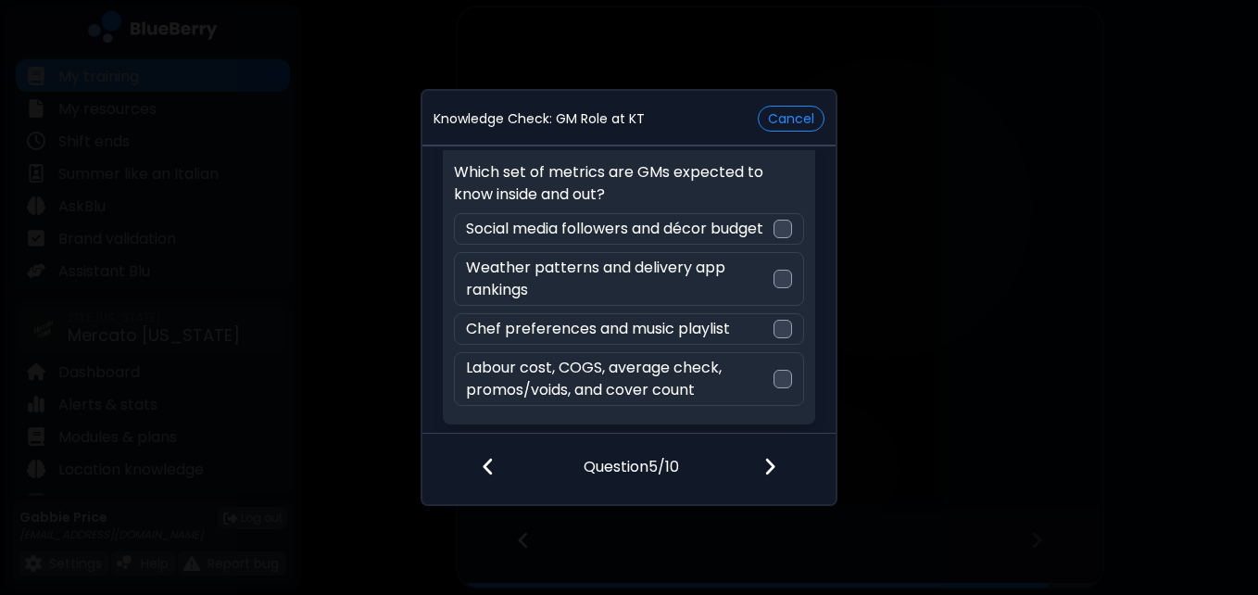
scroll to position [75, 0]
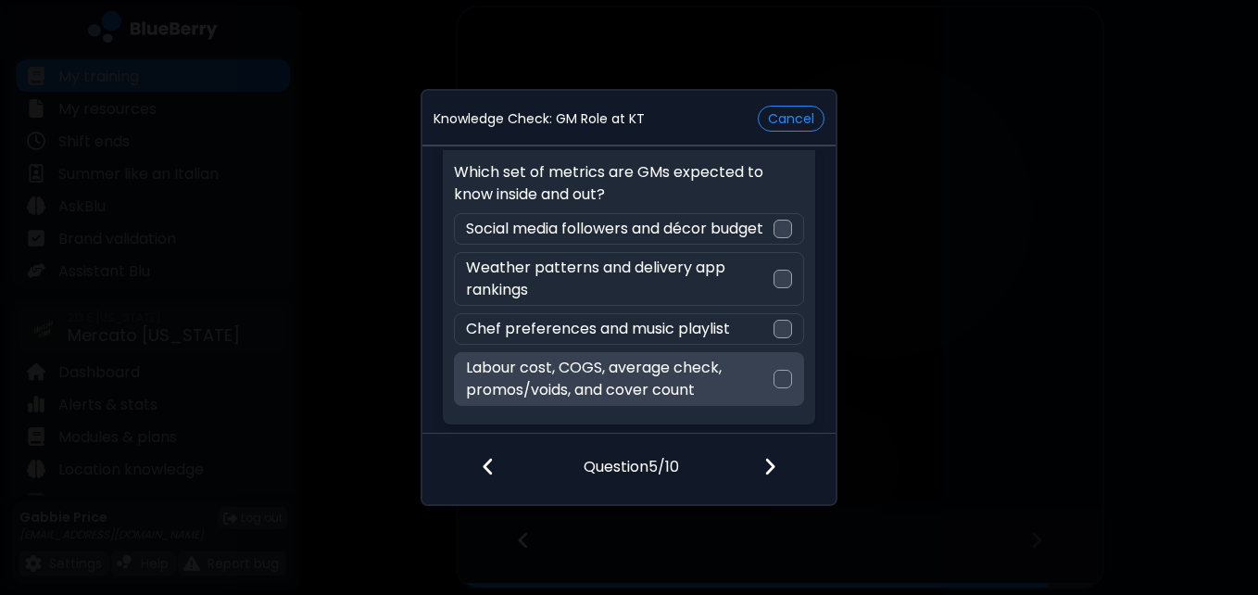
click at [776, 381] on div at bounding box center [783, 379] width 19 height 19
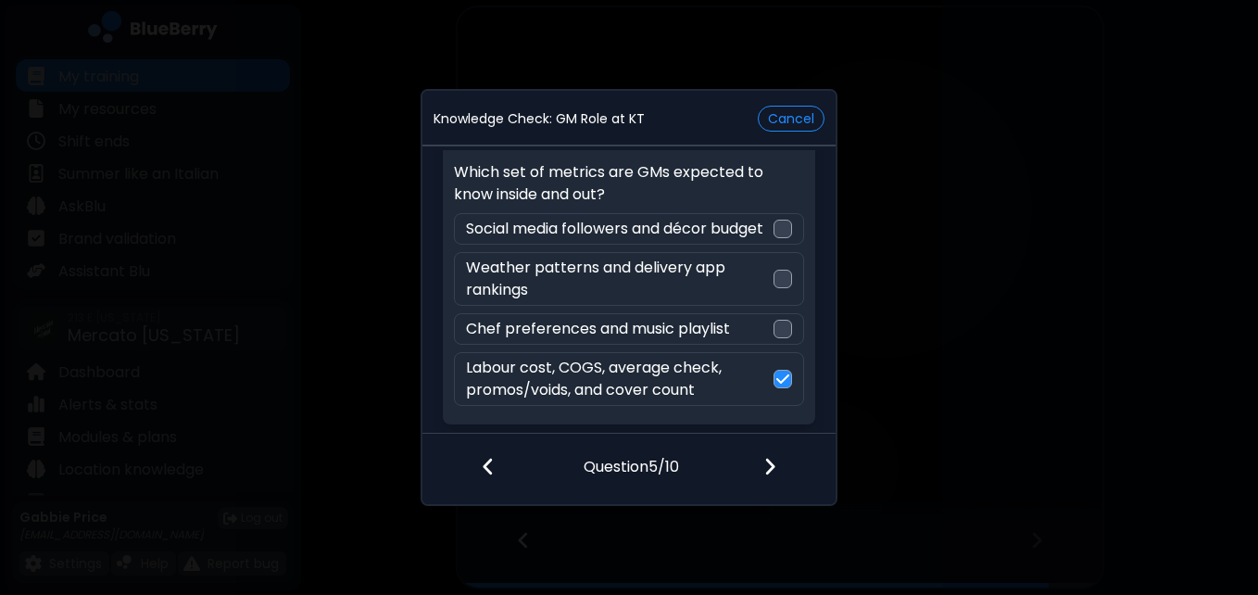
click at [779, 468] on div at bounding box center [781, 468] width 109 height 69
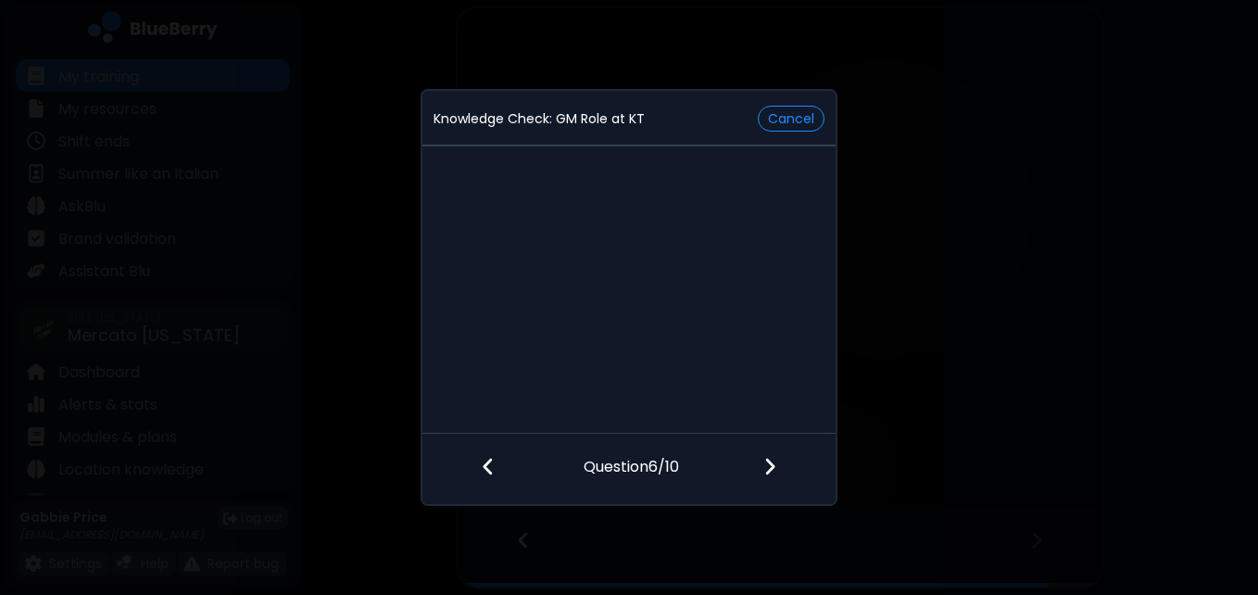
scroll to position [0, 0]
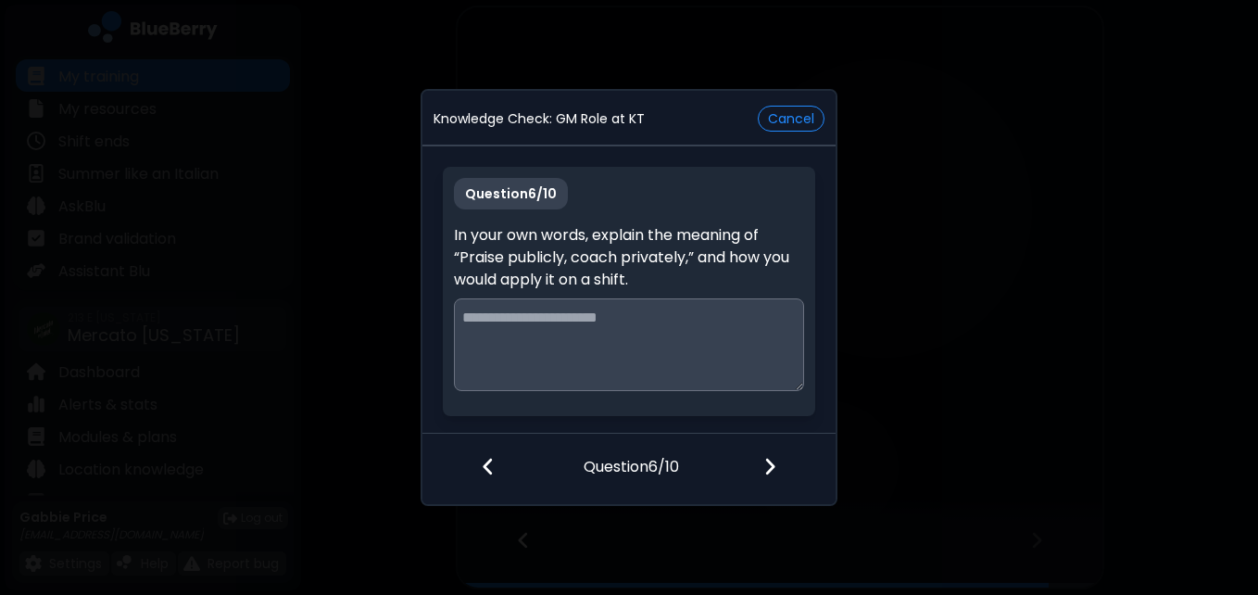
click at [608, 301] on textarea at bounding box center [628, 344] width 349 height 93
click at [595, 325] on textarea at bounding box center [628, 344] width 349 height 93
type textarea "*"
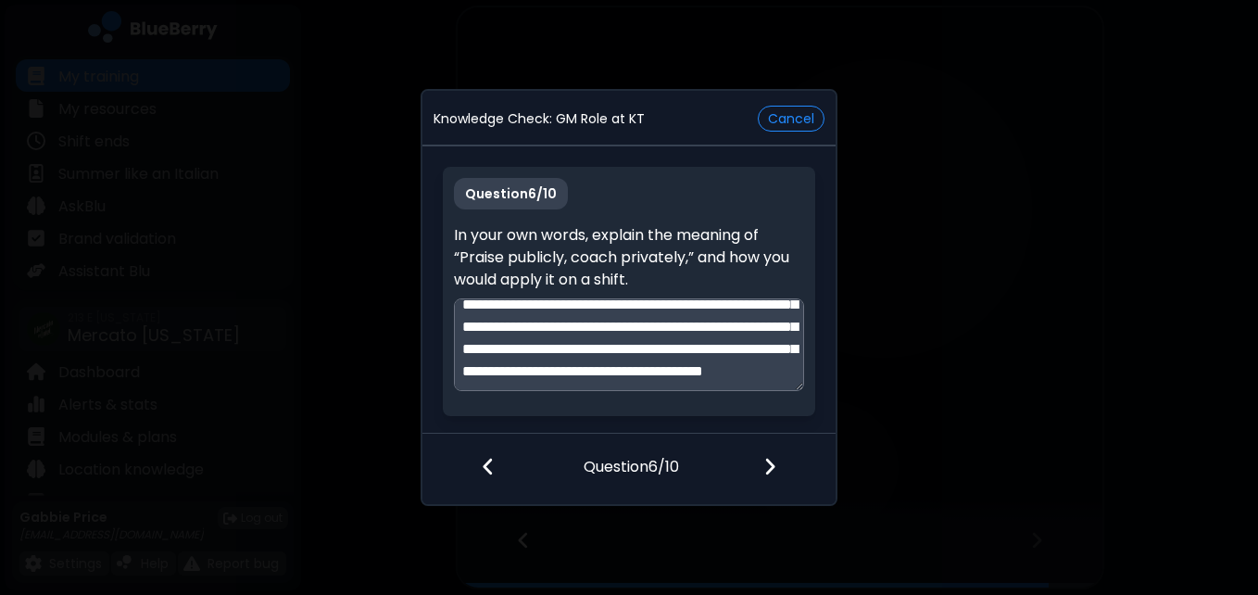
scroll to position [116, 0]
type textarea "**********"
click at [783, 461] on div at bounding box center [781, 468] width 109 height 69
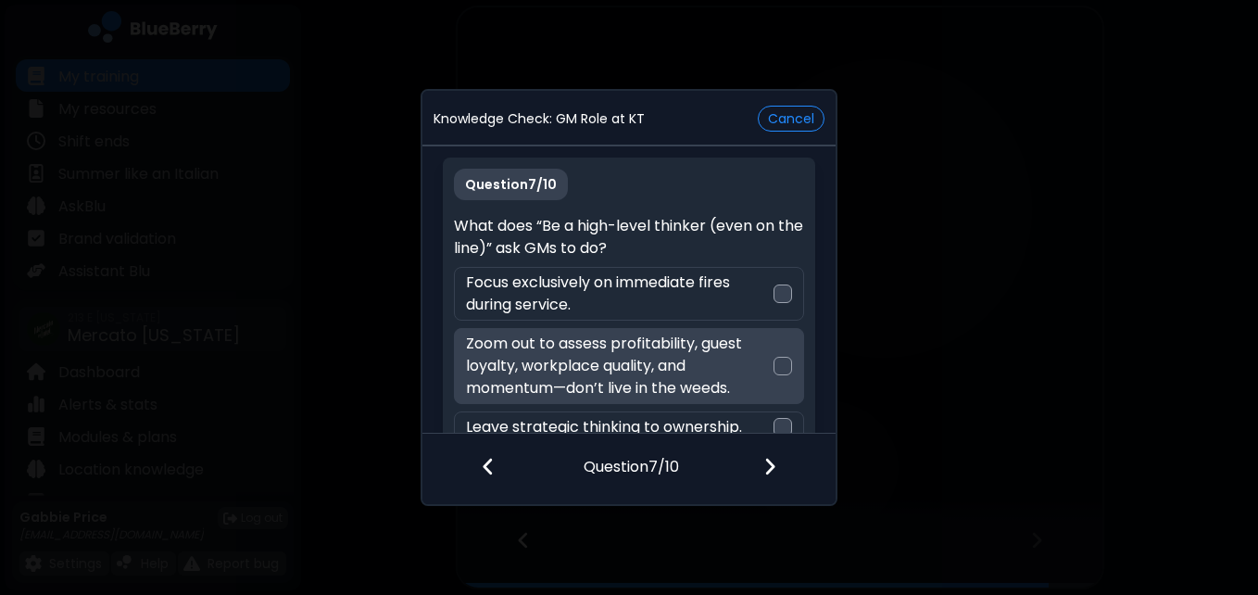
click at [780, 363] on div at bounding box center [783, 366] width 19 height 19
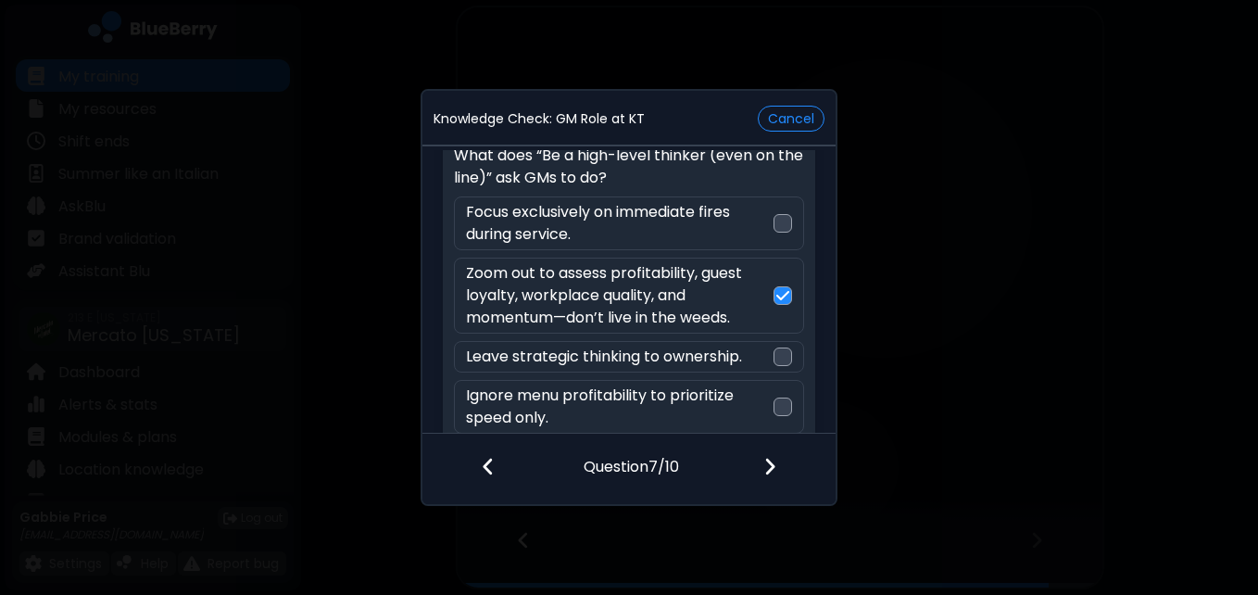
scroll to position [97, 0]
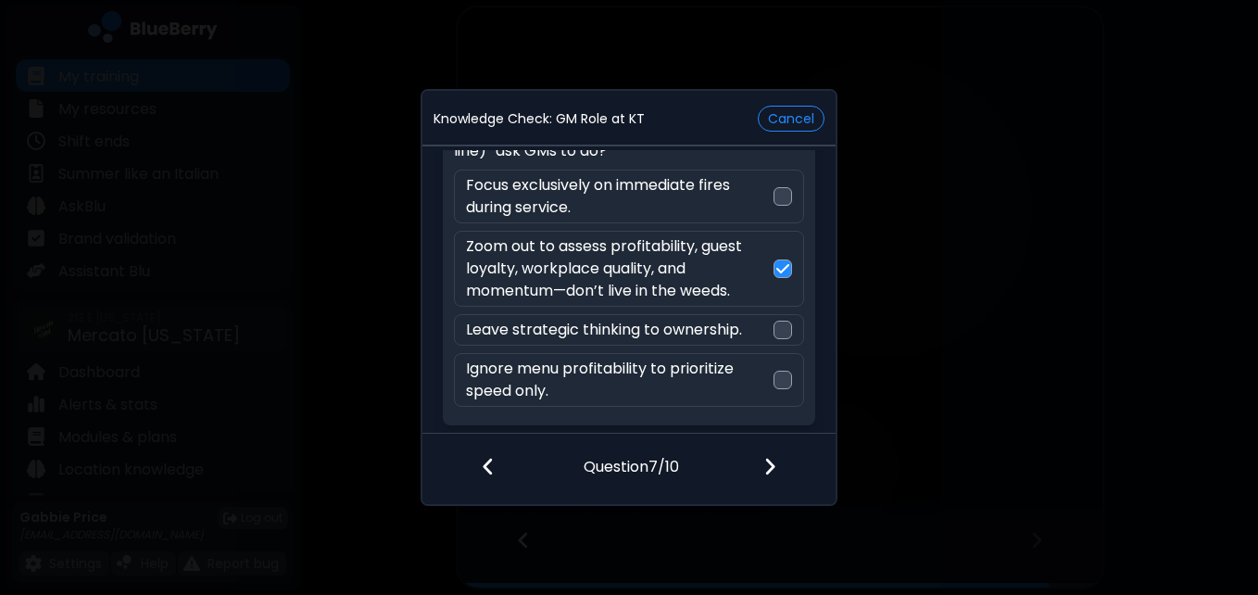
click at [766, 466] on img at bounding box center [770, 466] width 13 height 20
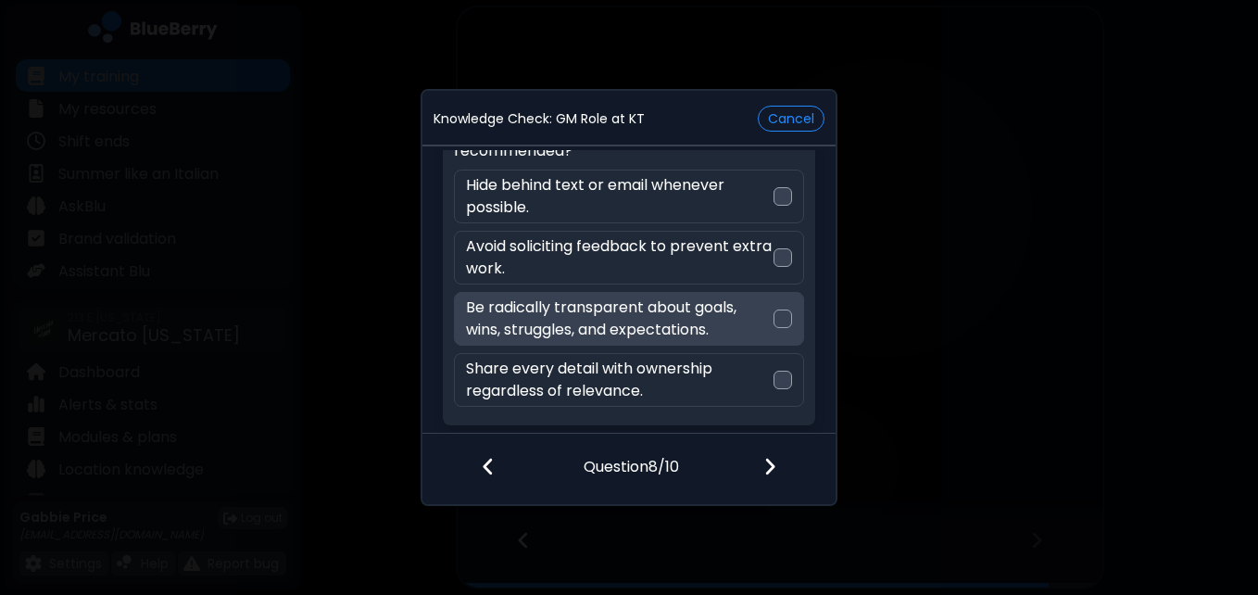
click at [781, 325] on div at bounding box center [783, 319] width 19 height 19
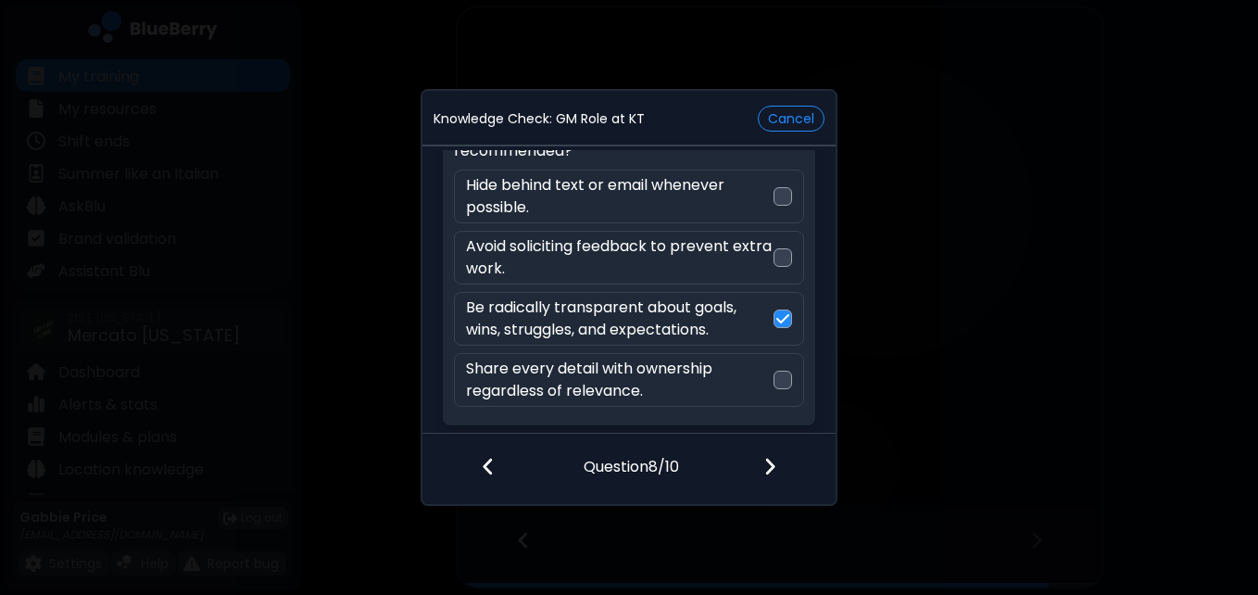
click at [774, 463] on img at bounding box center [770, 466] width 13 height 20
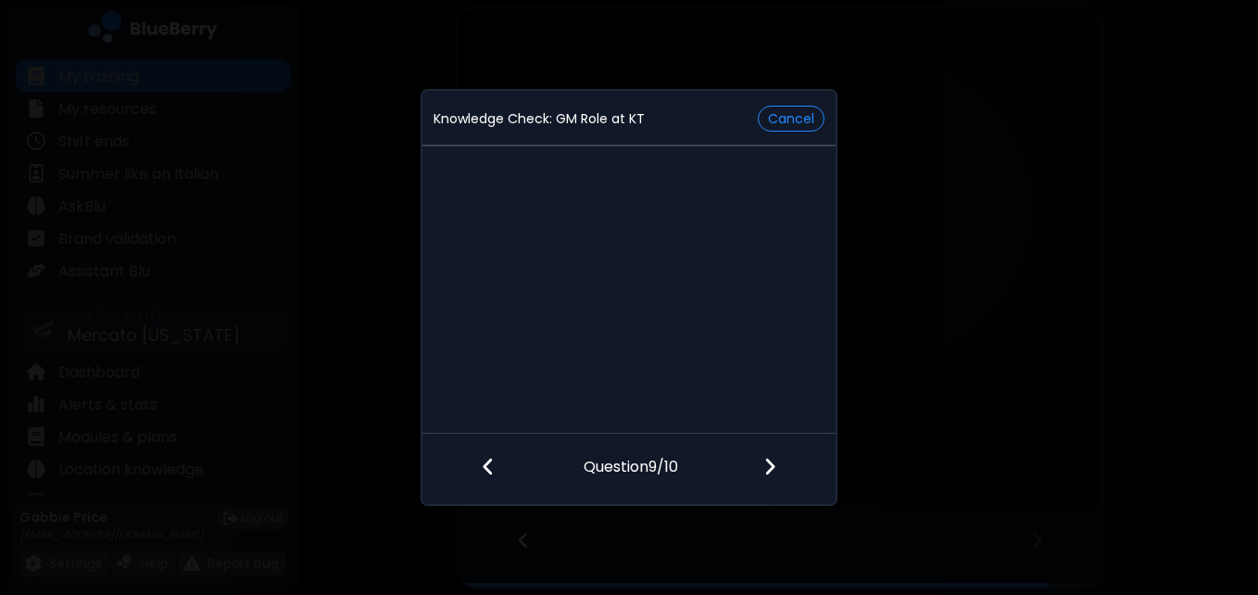
scroll to position [54, 0]
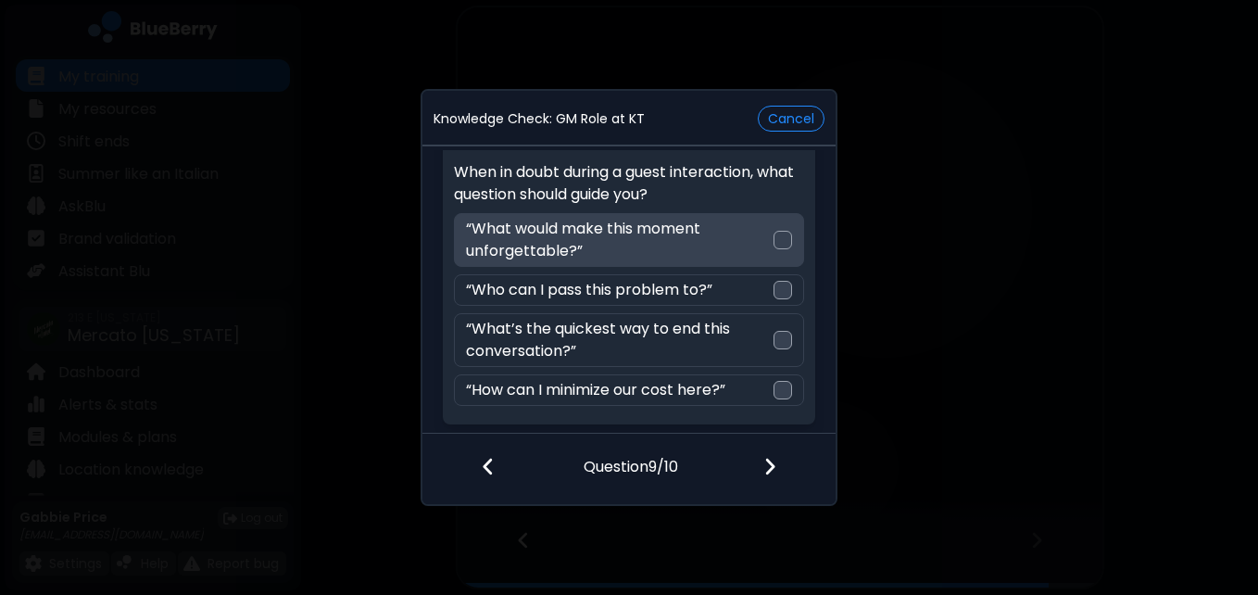
click at [778, 241] on div at bounding box center [783, 240] width 19 height 19
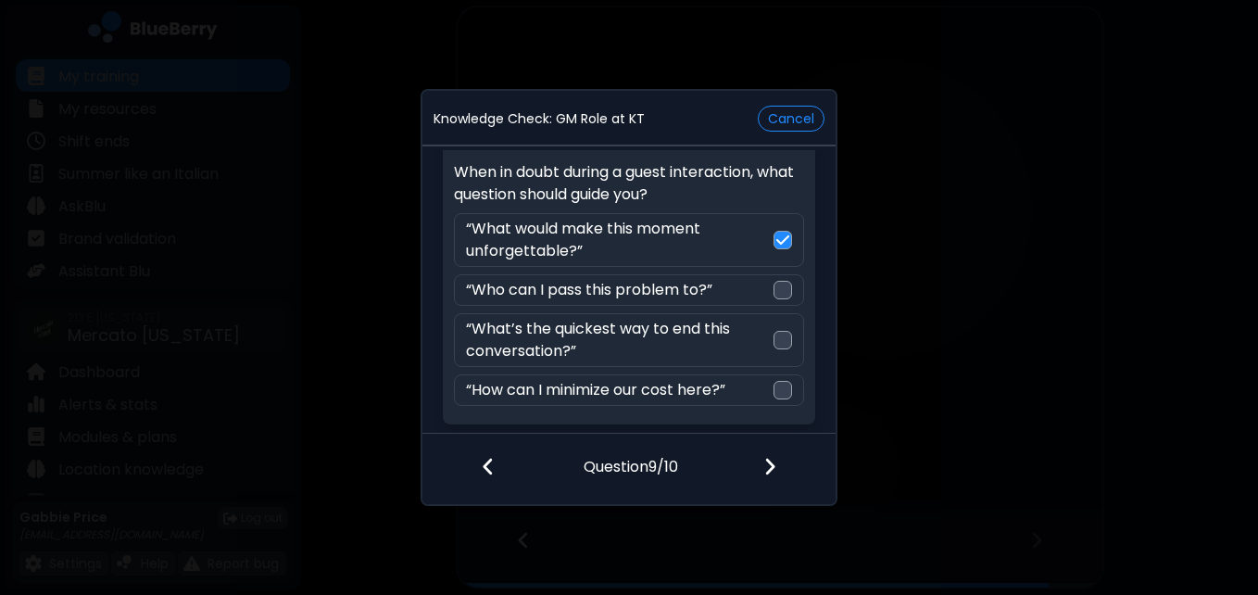
click at [777, 464] on div at bounding box center [781, 468] width 109 height 69
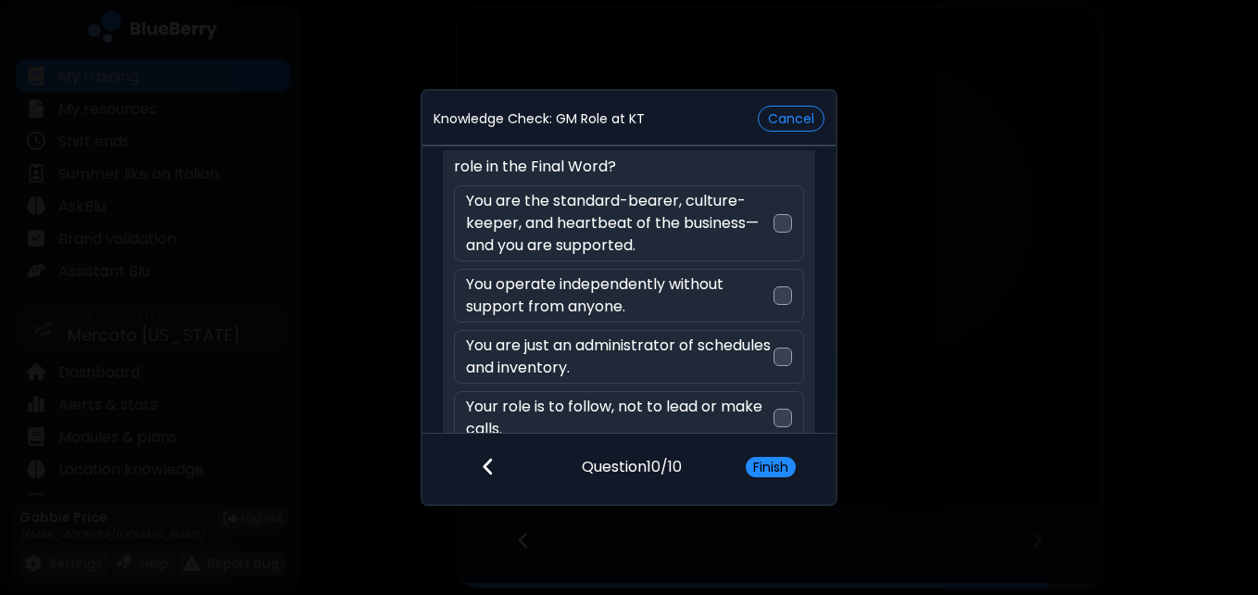
scroll to position [86, 0]
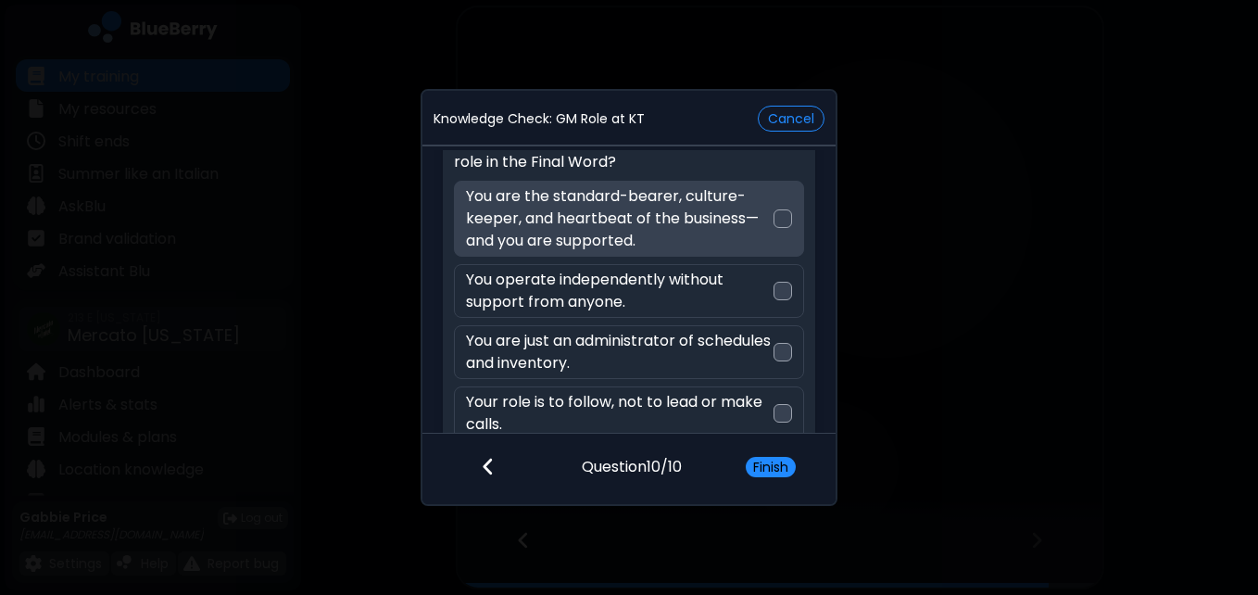
click at [787, 218] on div at bounding box center [783, 218] width 19 height 19
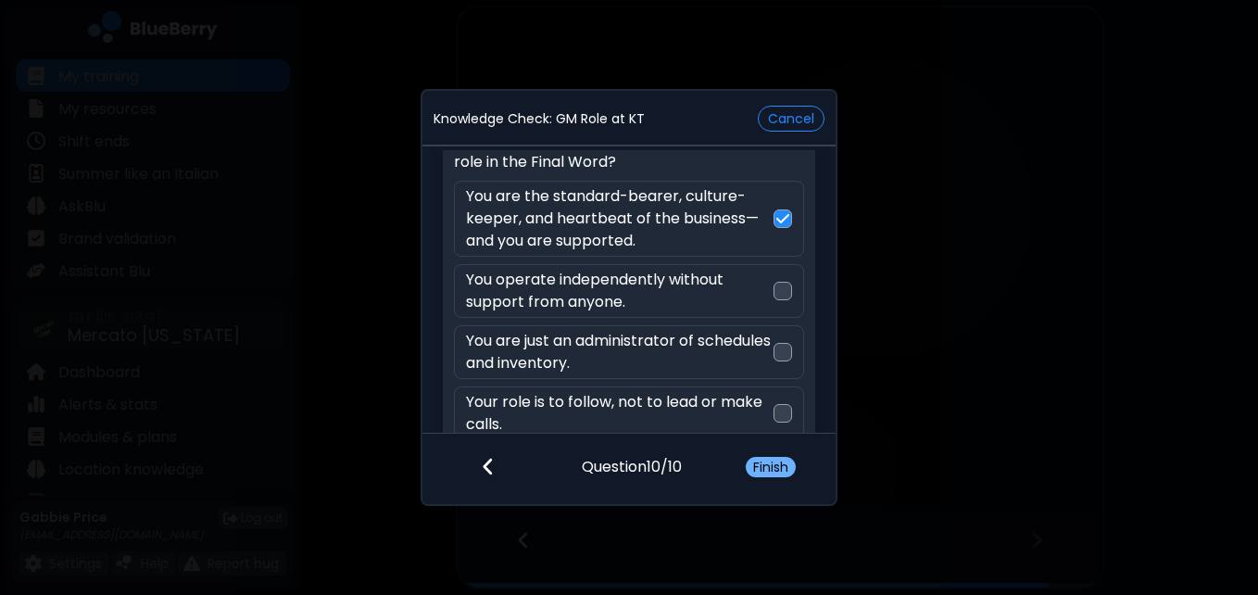
click at [765, 462] on button "Finish" at bounding box center [771, 467] width 50 height 20
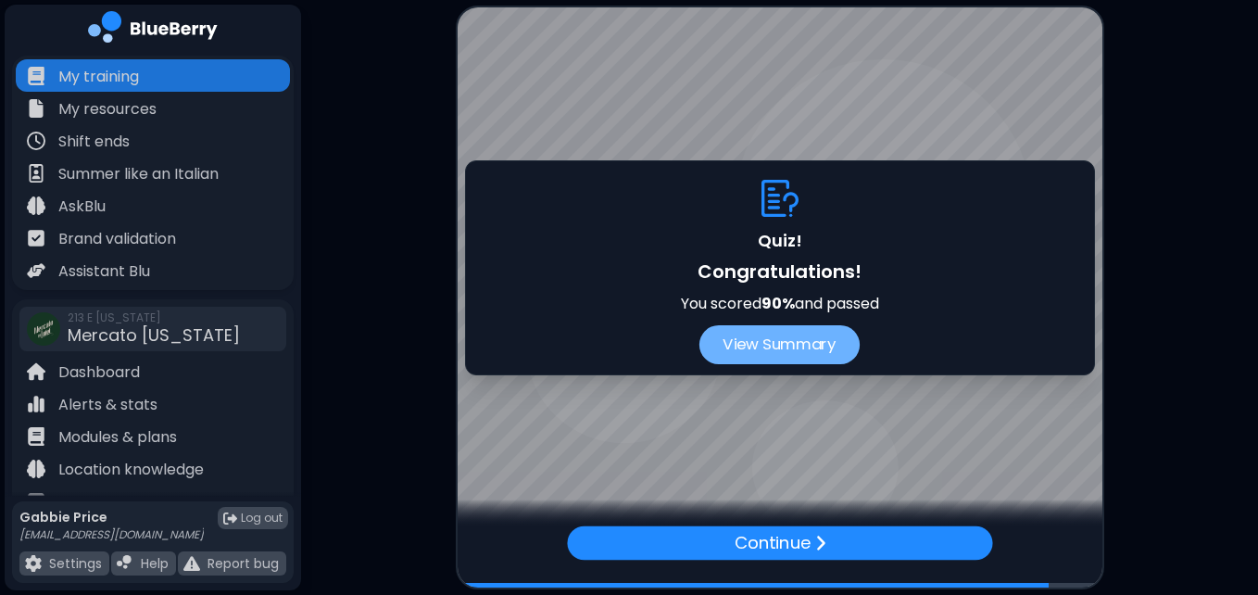
click at [789, 343] on button "View Summary" at bounding box center [780, 344] width 160 height 39
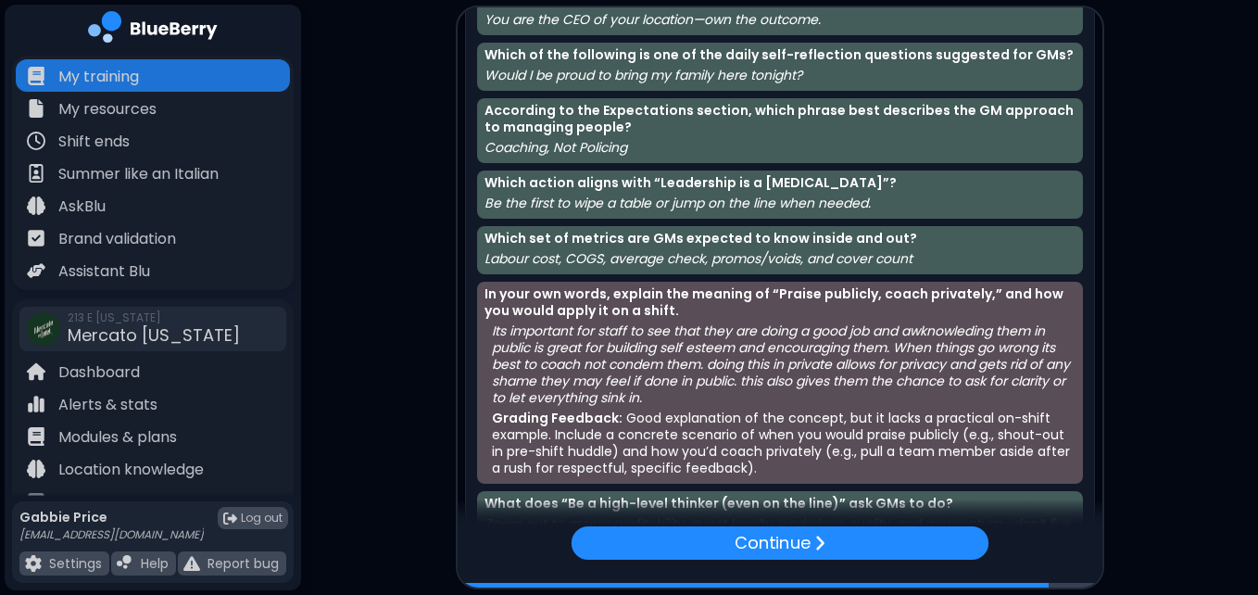
scroll to position [111, 0]
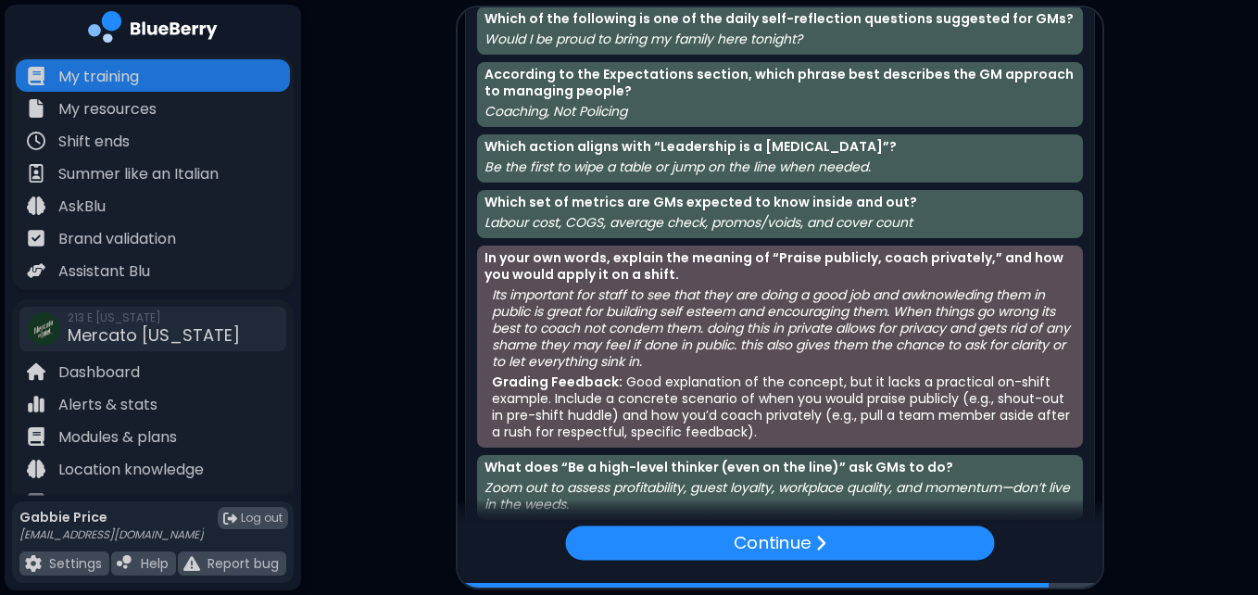
click at [726, 360] on p "Its important for staff to see that they are doing a good job and awknowleding …" at bounding box center [784, 327] width 584 height 83
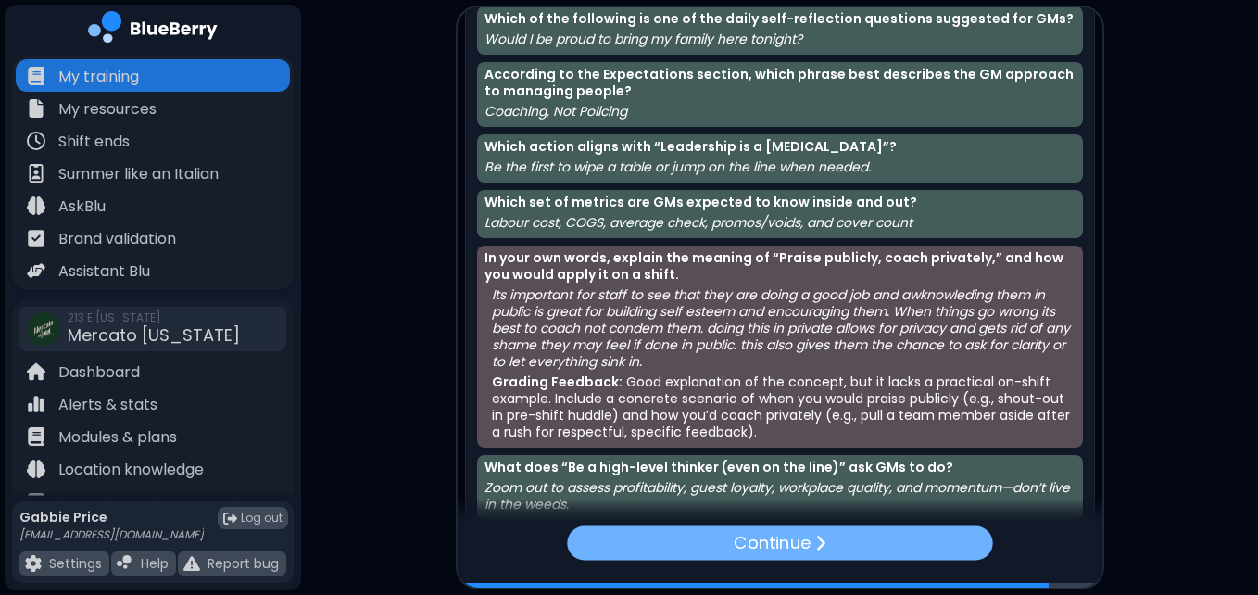
click at [764, 559] on div "Continue" at bounding box center [779, 542] width 425 height 34
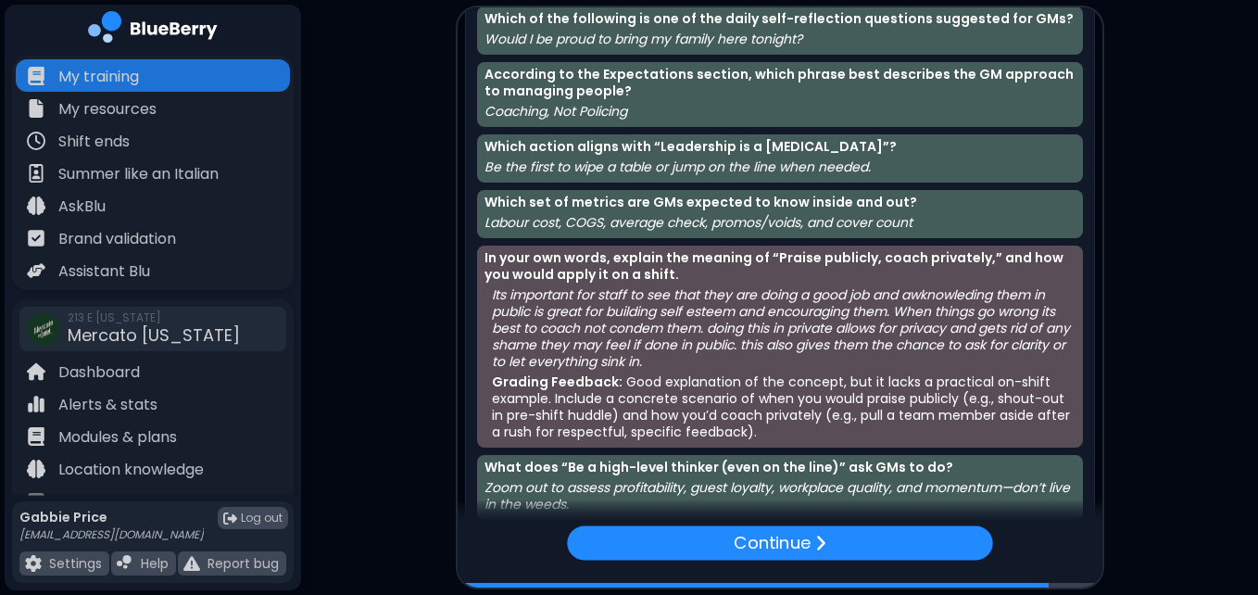
scroll to position [0, 0]
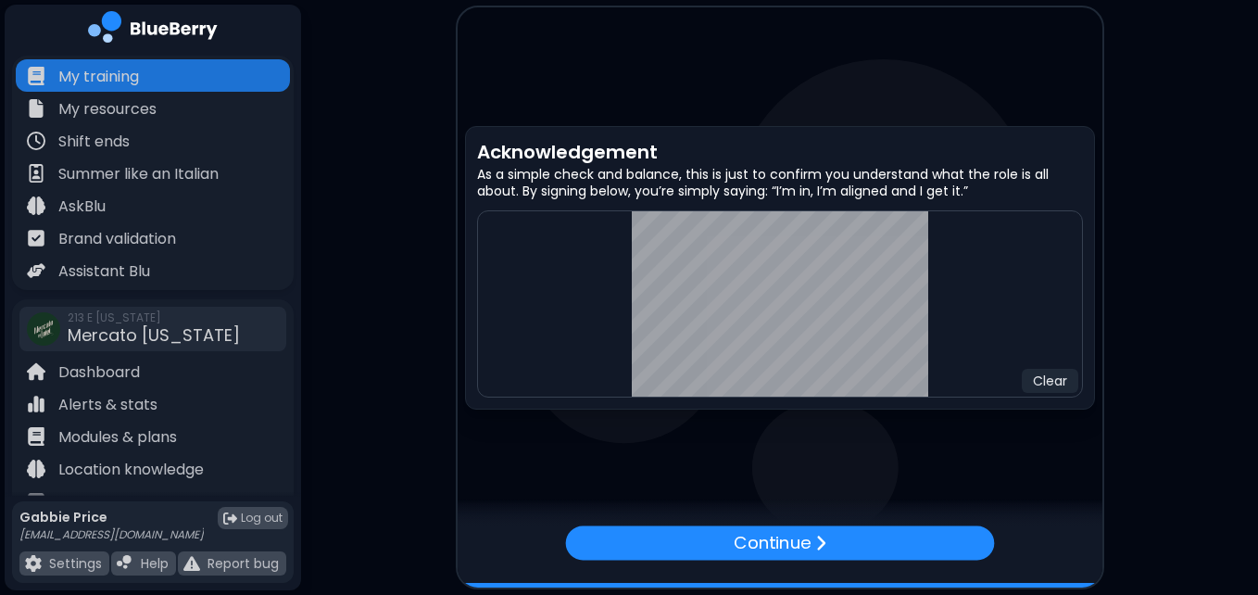
click at [968, 299] on div "Clear" at bounding box center [780, 303] width 606 height 187
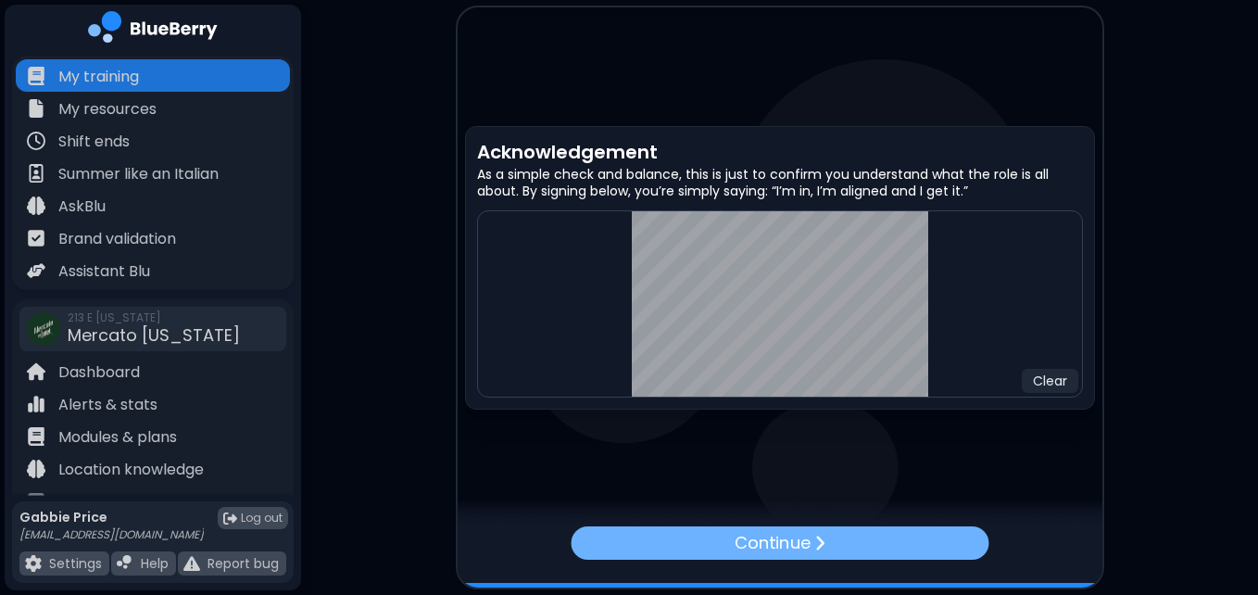
click at [824, 541] on img at bounding box center [819, 543] width 11 height 18
